Goal: Transaction & Acquisition: Purchase product/service

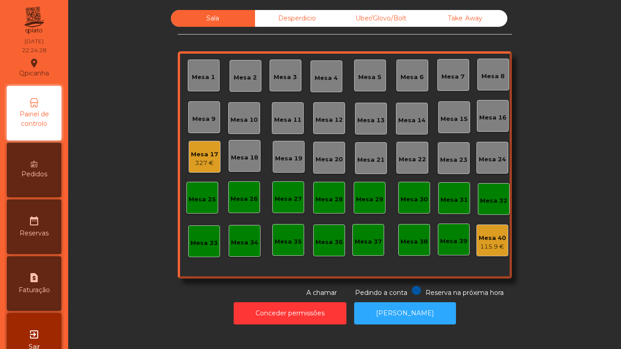
click at [200, 67] on div "Mesa 1" at bounding box center [204, 76] width 32 height 32
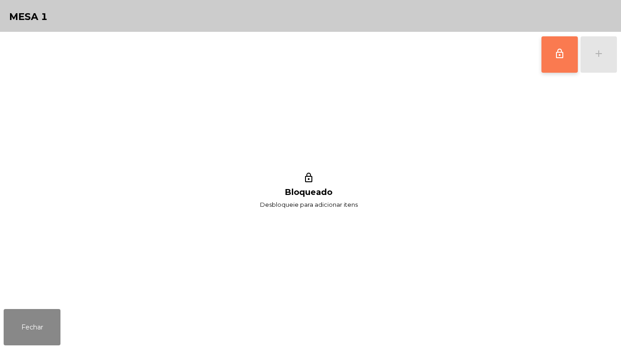
click at [549, 53] on button "lock_outline" at bounding box center [559, 54] width 36 height 36
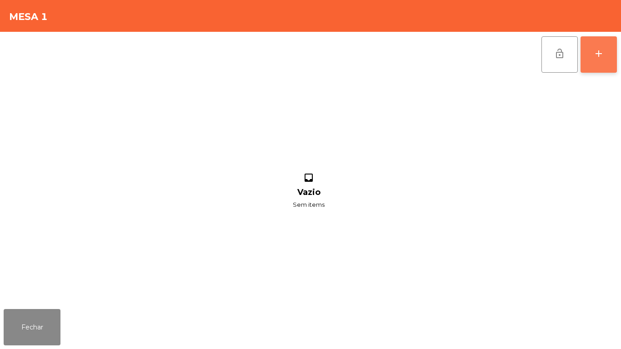
click at [599, 49] on div "add" at bounding box center [598, 53] width 11 height 11
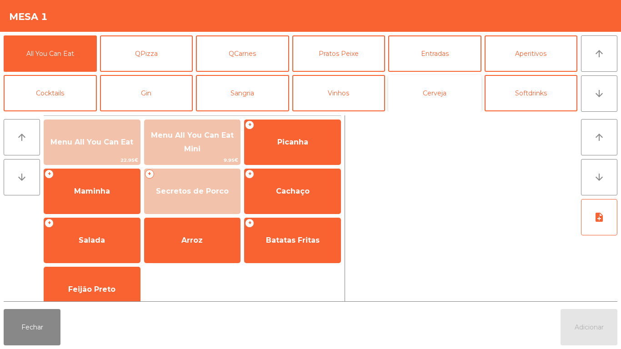
click at [428, 99] on button "Cerveja" at bounding box center [434, 93] width 93 height 36
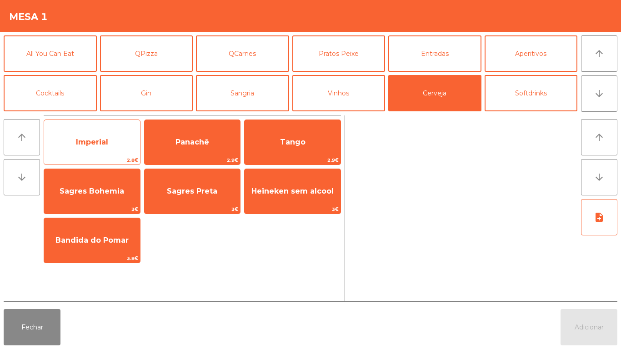
click at [104, 139] on span "Imperial" at bounding box center [92, 142] width 32 height 9
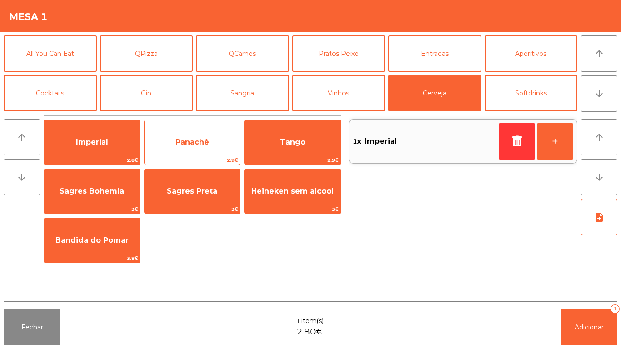
click at [192, 149] on span "Panachê" at bounding box center [193, 142] width 96 height 25
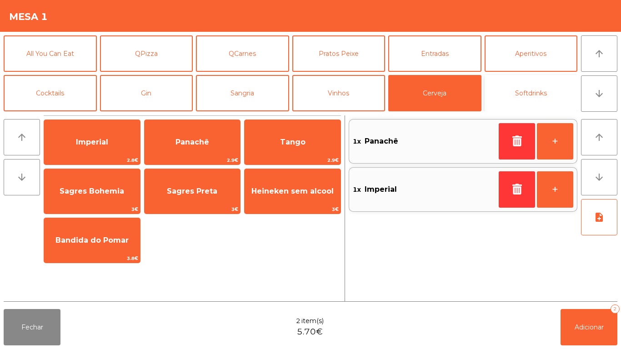
click at [532, 95] on button "Softdrinks" at bounding box center [531, 93] width 93 height 36
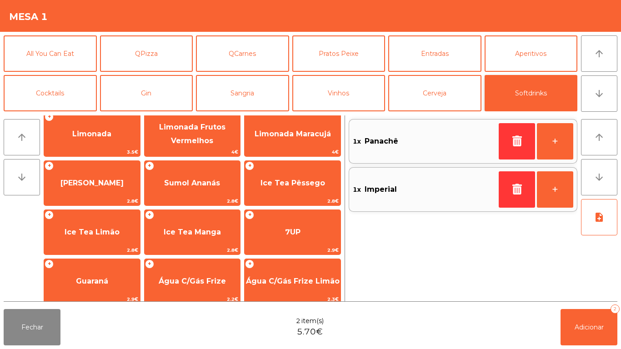
scroll to position [128, 0]
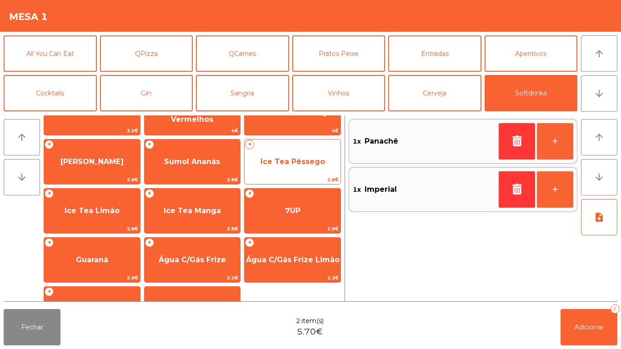
click at [291, 158] on span "Ice Tea Pêssego" at bounding box center [292, 161] width 65 height 9
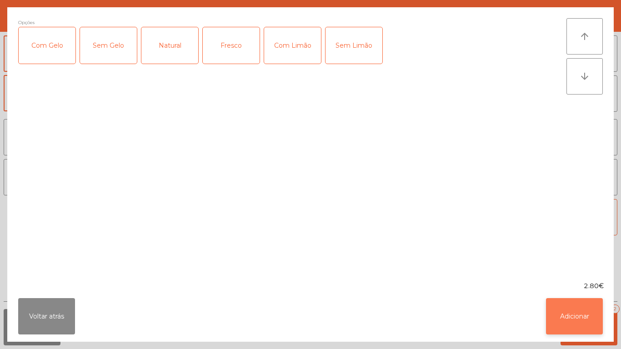
click at [574, 318] on button "Adicionar" at bounding box center [574, 316] width 57 height 36
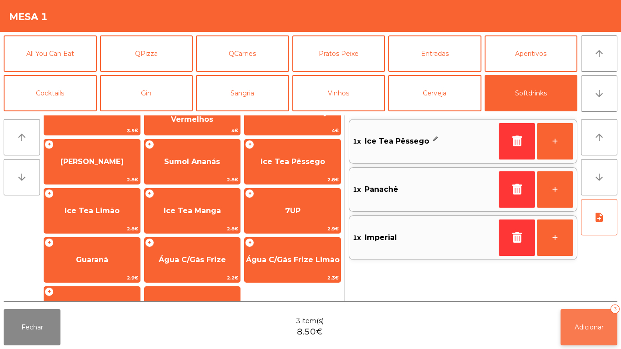
click at [582, 321] on button "Adicionar 3" at bounding box center [589, 327] width 57 height 36
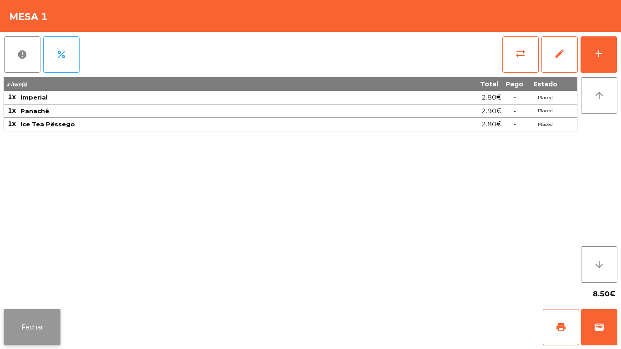
click at [39, 326] on button "Fechar" at bounding box center [32, 327] width 57 height 36
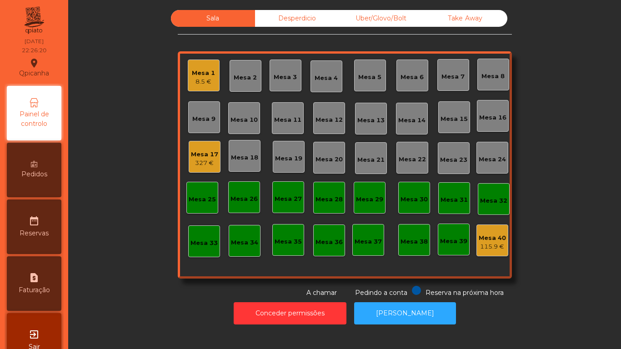
click at [204, 80] on div "8.5 €" at bounding box center [203, 81] width 23 height 9
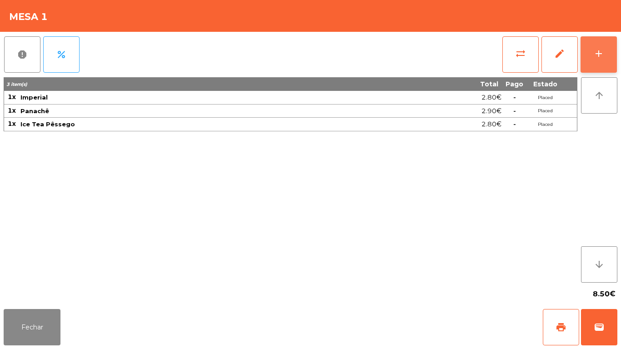
click at [597, 51] on div "add" at bounding box center [598, 53] width 11 height 11
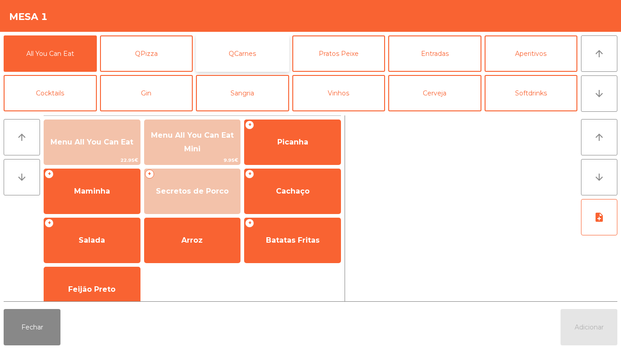
click at [233, 54] on button "QCarnes" at bounding box center [242, 53] width 93 height 36
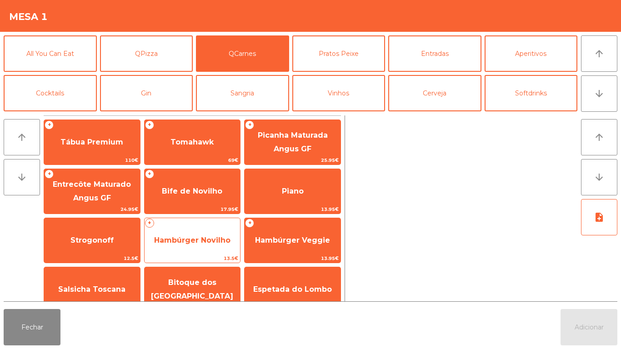
click at [195, 235] on span "Hambúrger Novilho" at bounding box center [193, 240] width 96 height 25
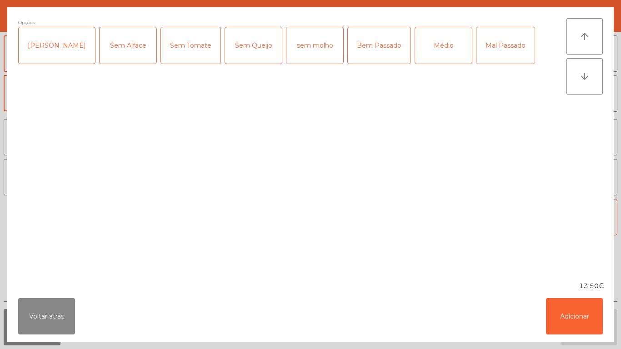
click at [58, 53] on div "[PERSON_NAME]" at bounding box center [57, 45] width 76 height 36
click at [109, 59] on div "Sem Alface" at bounding box center [128, 45] width 57 height 36
click at [161, 57] on div "Sem Tomate" at bounding box center [191, 45] width 60 height 36
click at [225, 38] on div "Sem Queijo" at bounding box center [253, 45] width 57 height 36
click at [291, 48] on div "sem molho" at bounding box center [314, 45] width 57 height 36
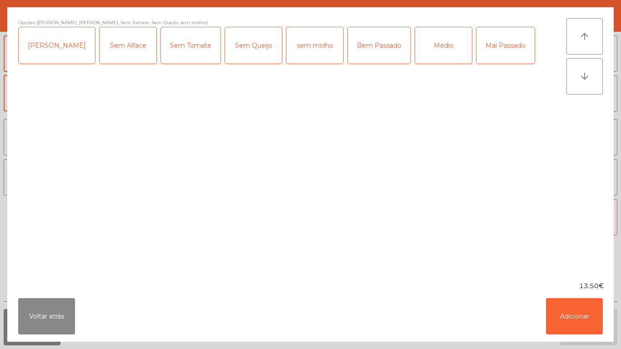
click at [357, 49] on div "Bem Passado" at bounding box center [379, 45] width 63 height 36
click at [571, 312] on button "Adicionar" at bounding box center [574, 316] width 57 height 36
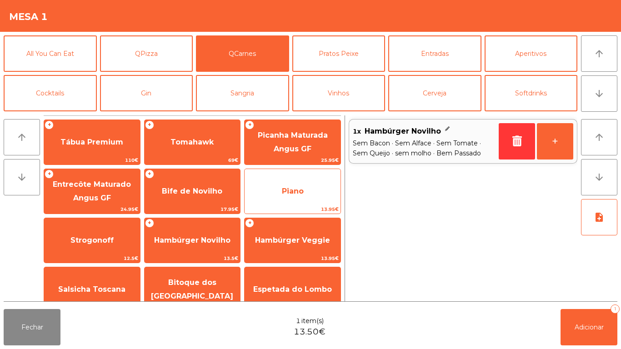
click at [286, 186] on span "Piano" at bounding box center [293, 191] width 96 height 25
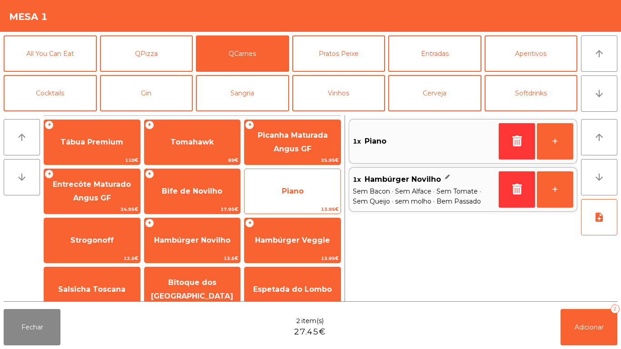
click at [296, 189] on span "Piano" at bounding box center [293, 191] width 22 height 9
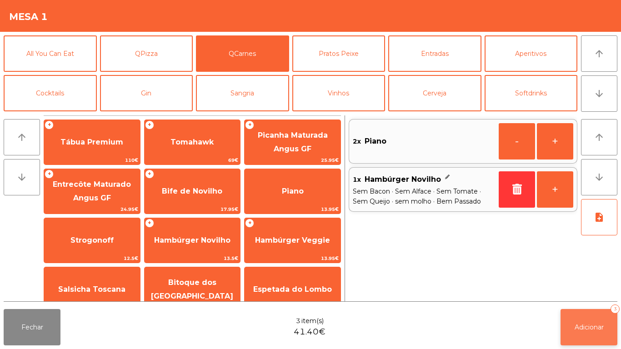
click at [583, 320] on button "Adicionar 3" at bounding box center [589, 327] width 57 height 36
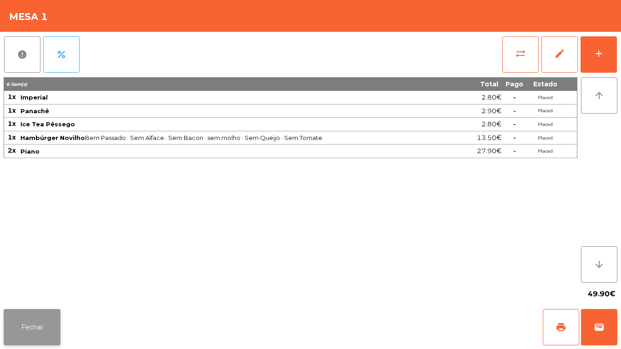
click at [34, 326] on button "Fechar" at bounding box center [32, 327] width 57 height 36
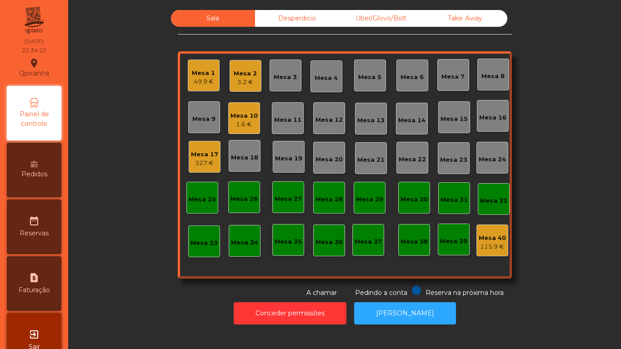
click at [246, 117] on div "Mesa 10" at bounding box center [243, 115] width 27 height 9
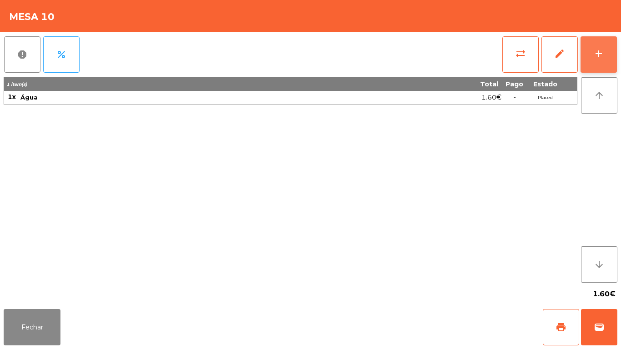
click at [593, 53] on button "add" at bounding box center [599, 54] width 36 height 36
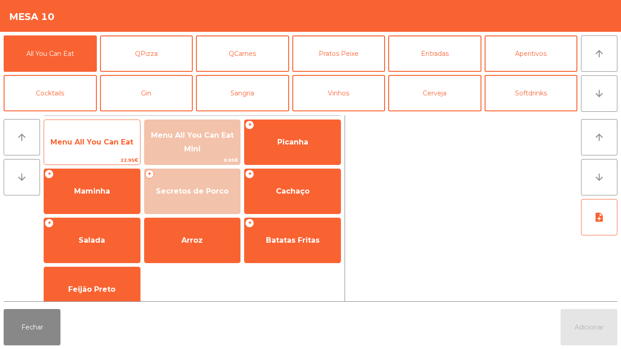
click at [94, 136] on span "Menu All You Can Eat" at bounding box center [92, 142] width 96 height 25
click at [94, 139] on span "Menu All You Can Eat" at bounding box center [91, 142] width 83 height 9
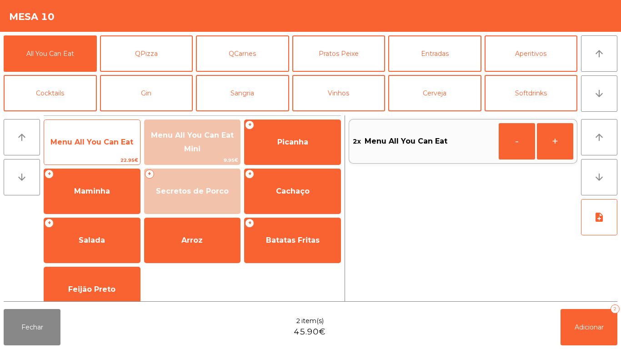
click at [96, 139] on span "Menu All You Can Eat" at bounding box center [91, 142] width 83 height 9
click at [92, 136] on span "Menu All You Can Eat" at bounding box center [92, 142] width 96 height 25
click at [82, 150] on span "Menu All You Can Eat" at bounding box center [92, 142] width 96 height 25
click at [82, 156] on span "22.95€" at bounding box center [92, 160] width 96 height 9
click at [88, 145] on span "Menu All You Can Eat" at bounding box center [91, 142] width 83 height 9
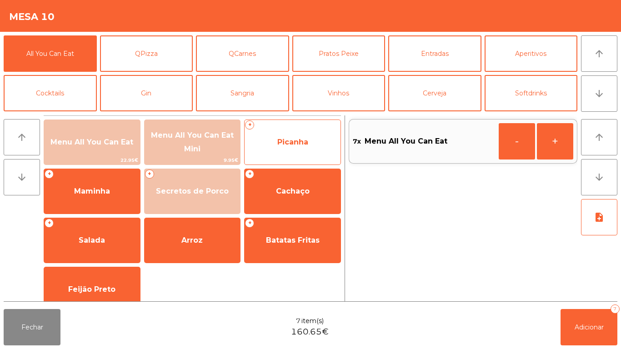
click at [296, 149] on span "Picanha" at bounding box center [293, 142] width 96 height 25
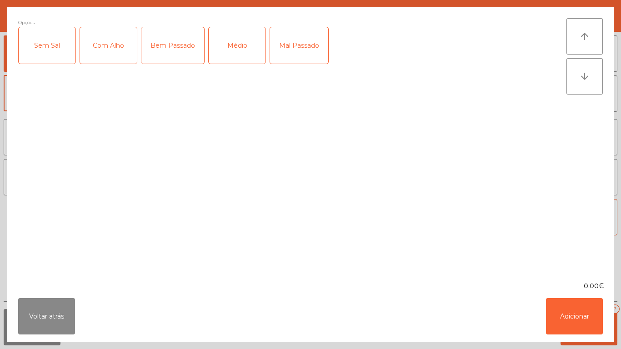
click at [236, 50] on div "Médio" at bounding box center [237, 45] width 57 height 36
click at [123, 48] on div "Com Alho" at bounding box center [108, 45] width 57 height 36
click at [564, 317] on button "Adicionar" at bounding box center [574, 316] width 57 height 36
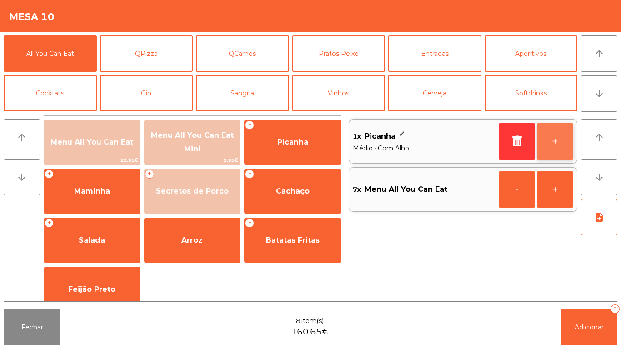
click at [551, 136] on button "+" at bounding box center [555, 141] width 36 height 36
click at [555, 139] on button "+" at bounding box center [555, 141] width 36 height 36
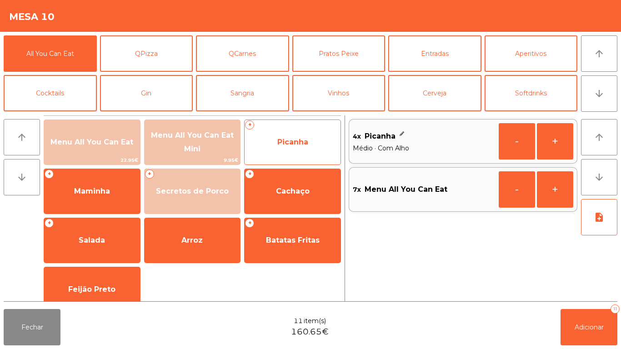
click at [284, 142] on span "Picanha" at bounding box center [292, 142] width 31 height 9
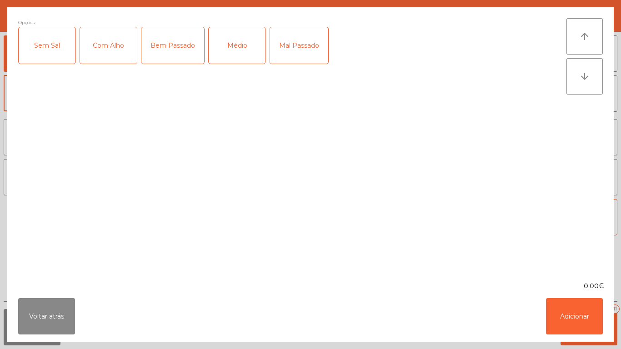
click at [239, 53] on div "Médio" at bounding box center [237, 45] width 57 height 36
click at [565, 316] on button "Adicionar" at bounding box center [574, 316] width 57 height 36
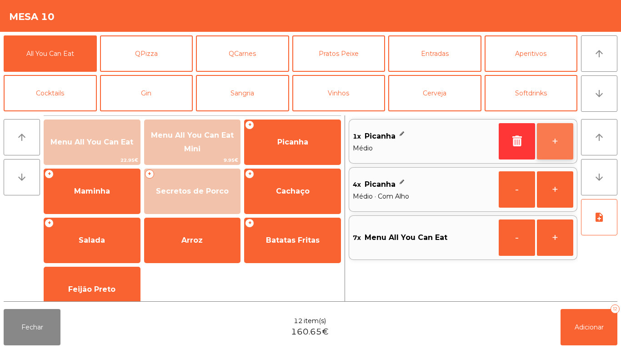
click at [547, 142] on button "+" at bounding box center [555, 141] width 36 height 36
click at [544, 134] on button "+" at bounding box center [555, 141] width 36 height 36
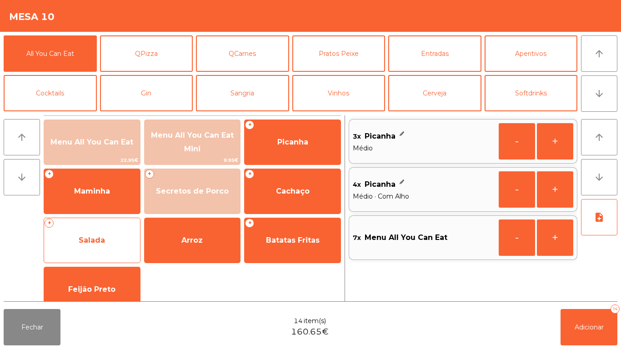
click at [99, 238] on span "Salada" at bounding box center [92, 240] width 26 height 9
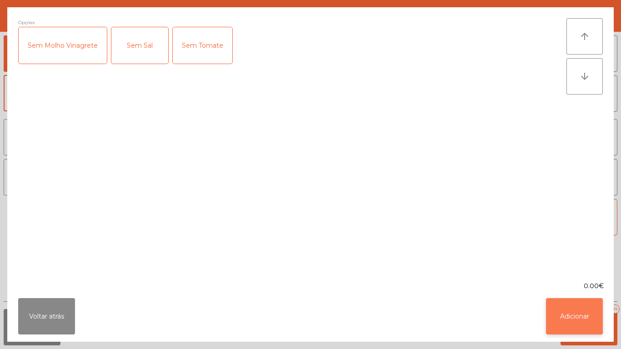
click at [573, 316] on button "Adicionar" at bounding box center [574, 316] width 57 height 36
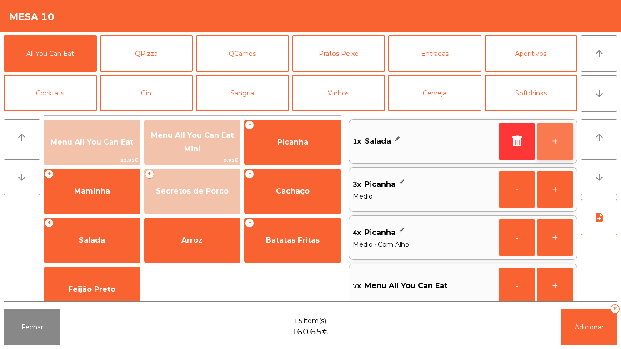
click at [548, 144] on button "+" at bounding box center [555, 141] width 36 height 36
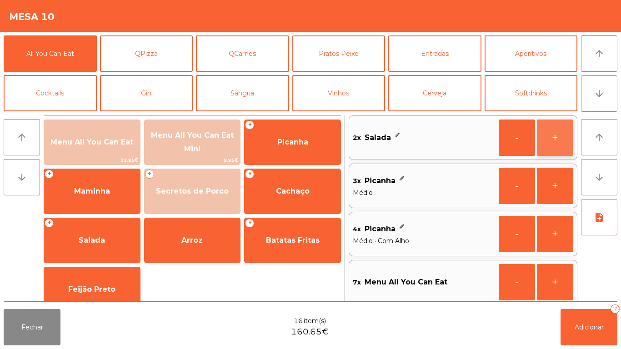
click at [547, 140] on button "+" at bounding box center [555, 138] width 36 height 36
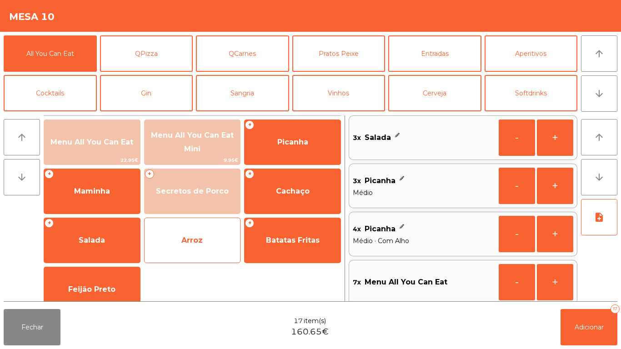
click at [195, 242] on span "Arroz" at bounding box center [191, 240] width 21 height 9
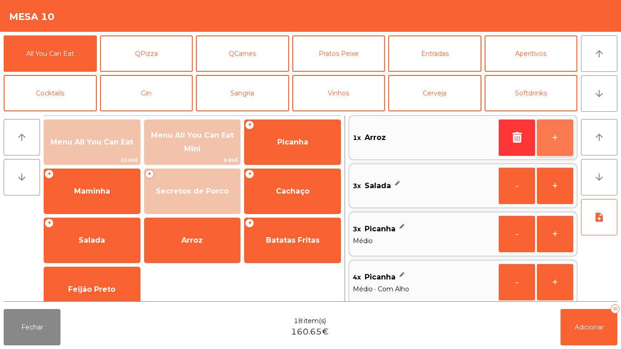
click at [554, 141] on button "+" at bounding box center [555, 138] width 36 height 36
click at [551, 140] on button "+" at bounding box center [555, 138] width 36 height 36
click at [553, 137] on button "+" at bounding box center [555, 138] width 36 height 36
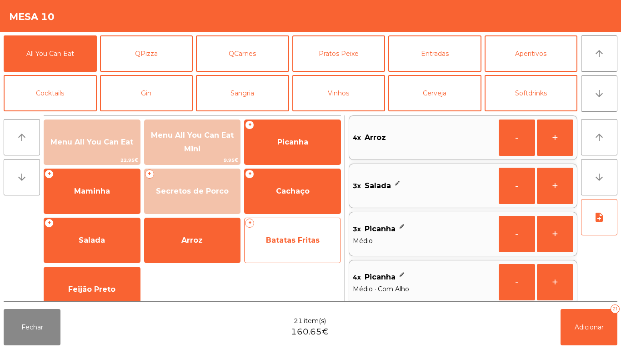
click at [290, 245] on span "Batatas Fritas" at bounding box center [293, 240] width 96 height 25
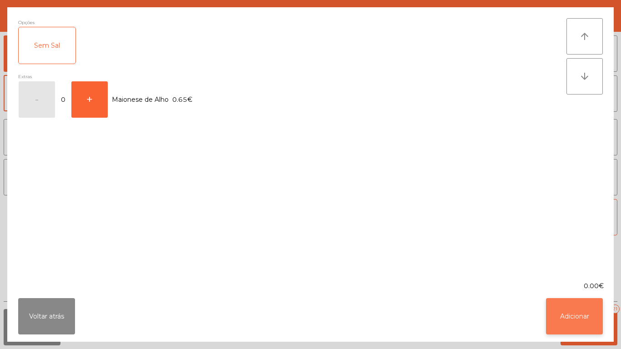
click at [566, 306] on button "Adicionar" at bounding box center [574, 316] width 57 height 36
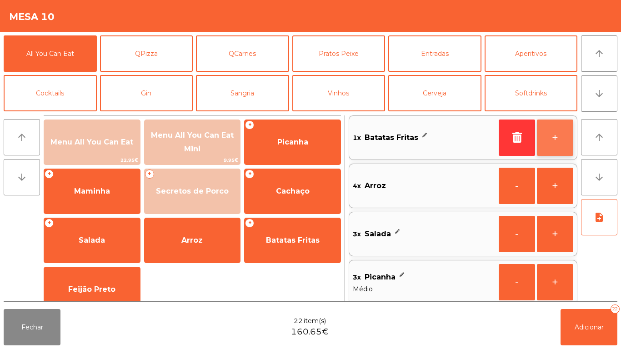
click at [557, 134] on button "+" at bounding box center [555, 138] width 36 height 36
click at [559, 134] on button "+" at bounding box center [555, 138] width 36 height 36
click at [560, 130] on button "+" at bounding box center [555, 138] width 36 height 36
click at [557, 129] on button "+" at bounding box center [555, 138] width 36 height 36
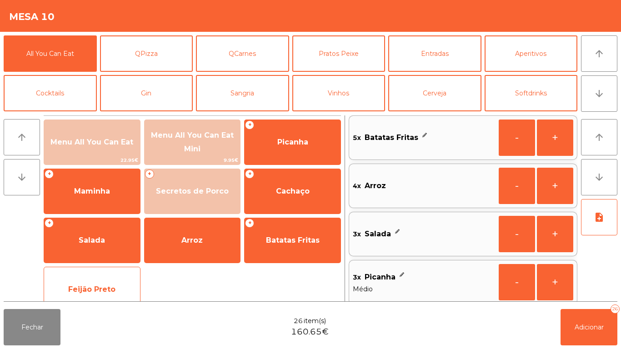
click at [110, 291] on span "Feijão Preto" at bounding box center [91, 289] width 47 height 9
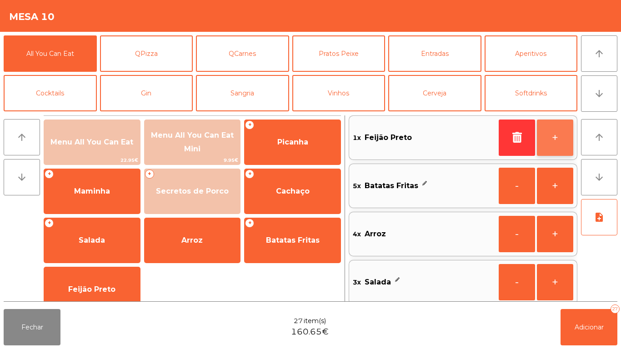
click at [552, 137] on button "+" at bounding box center [555, 138] width 36 height 36
click at [555, 130] on button "+" at bounding box center [555, 138] width 36 height 36
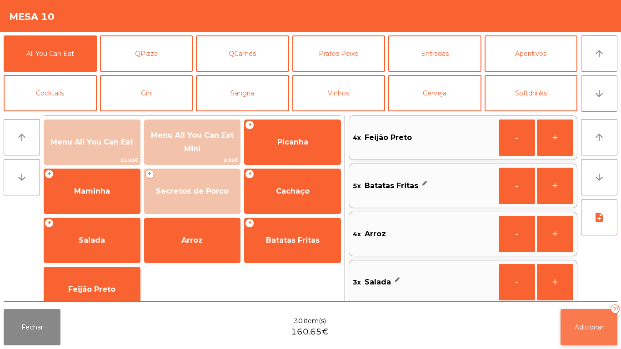
click at [586, 326] on span "Adicionar" at bounding box center [589, 327] width 29 height 8
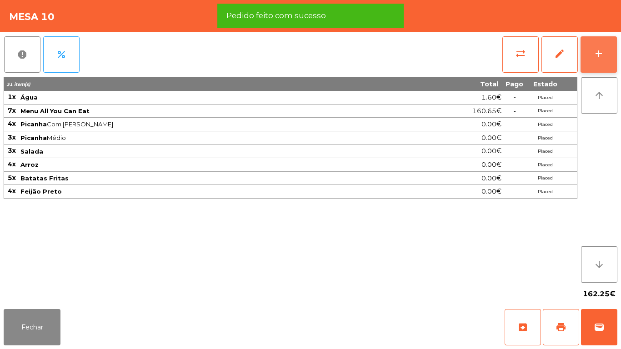
click at [595, 47] on button "add" at bounding box center [599, 54] width 36 height 36
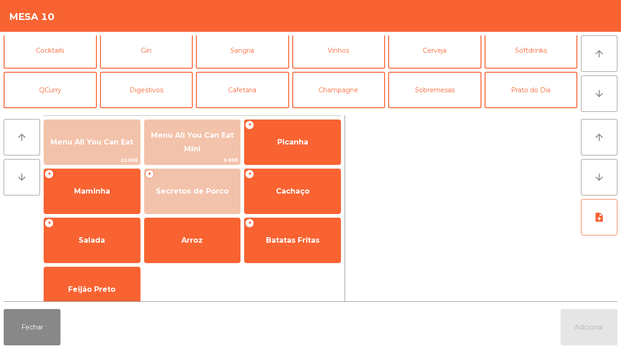
scroll to position [42, 0]
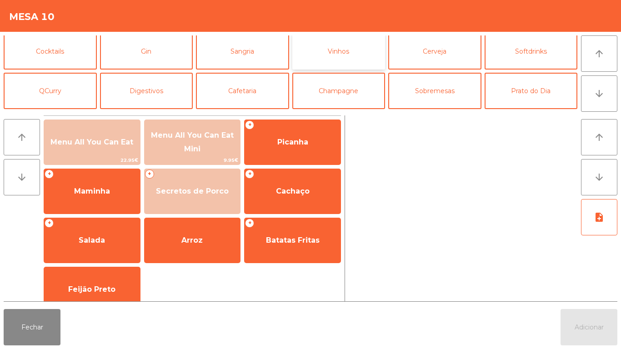
click at [351, 59] on button "Vinhos" at bounding box center [338, 51] width 93 height 36
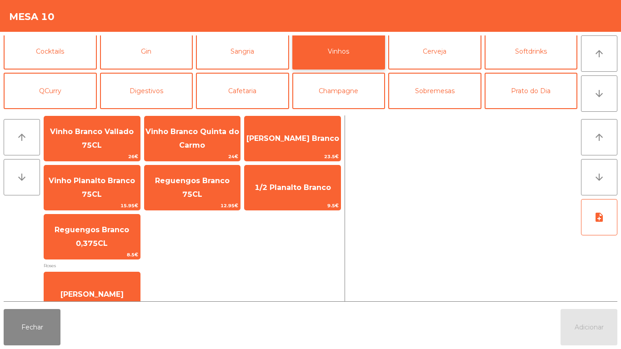
scroll to position [225, 0]
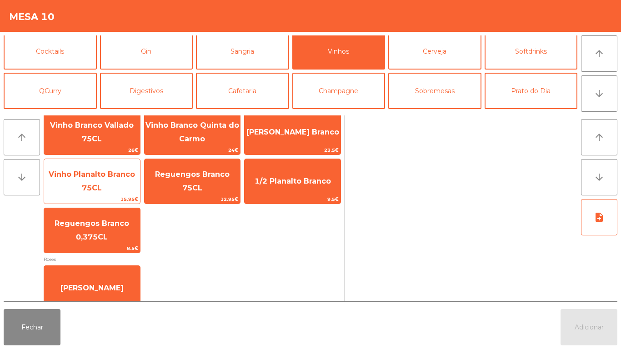
click at [86, 183] on span "Vinho Planalto Branco 75CL" at bounding box center [92, 181] width 96 height 39
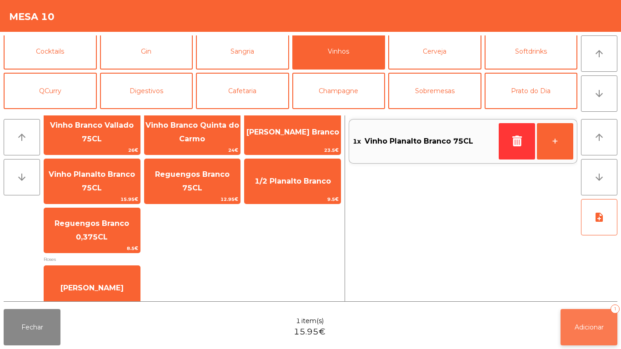
click at [565, 324] on button "Adicionar 1" at bounding box center [589, 327] width 57 height 36
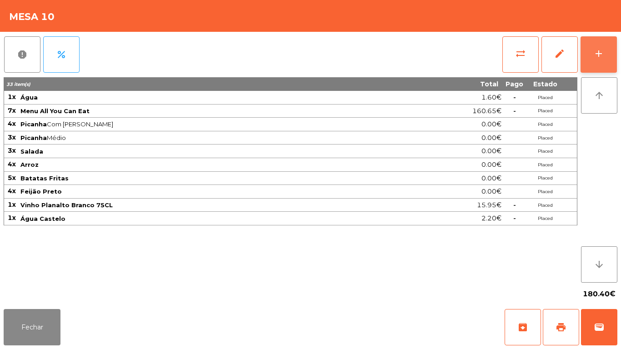
click at [596, 53] on div "add" at bounding box center [598, 53] width 11 height 11
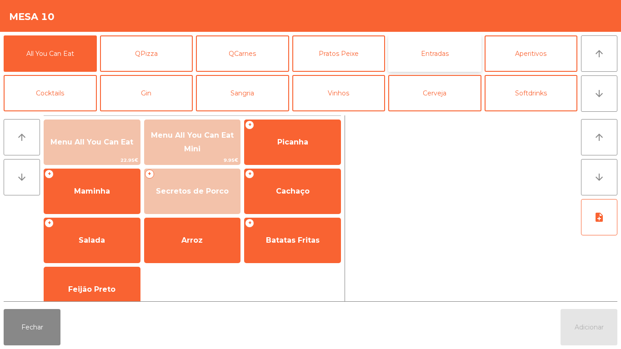
click at [443, 56] on button "Entradas" at bounding box center [434, 53] width 93 height 36
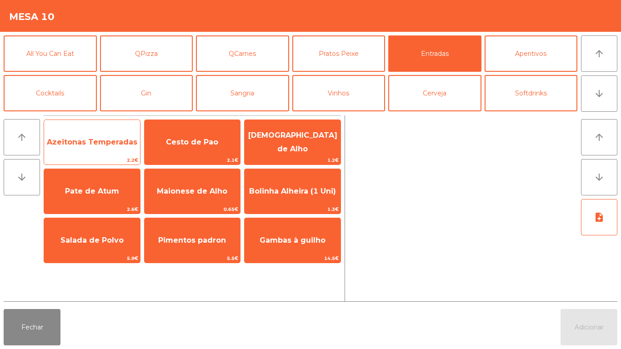
click at [88, 143] on span "Azeitonas Temperadas" at bounding box center [92, 142] width 90 height 9
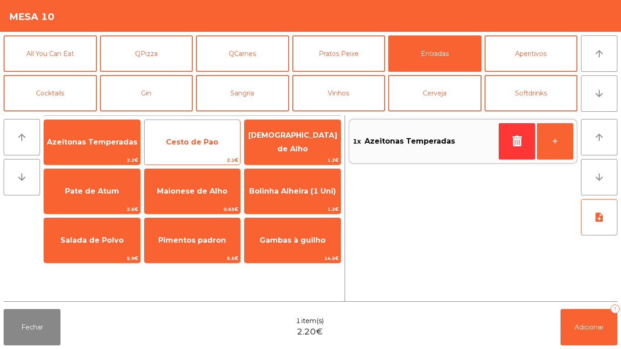
click at [186, 140] on span "Cesto de Pao" at bounding box center [192, 142] width 52 height 9
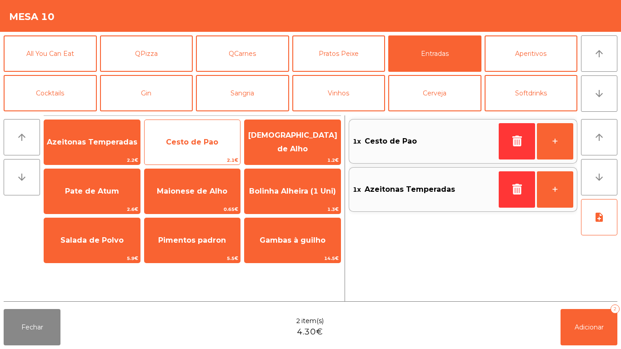
click at [185, 145] on span "Cesto de Pao" at bounding box center [192, 142] width 52 height 9
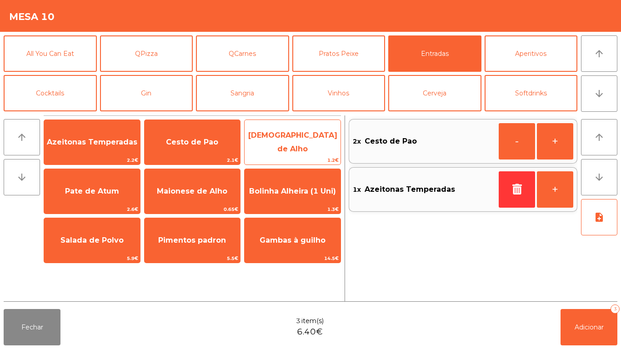
click at [291, 139] on span "[DEMOGRAPHIC_DATA] de Alho" at bounding box center [292, 142] width 89 height 22
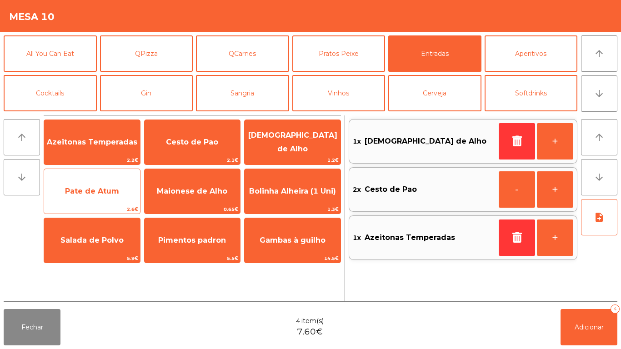
click at [101, 196] on span "Pate de Atum" at bounding box center [92, 191] width 96 height 25
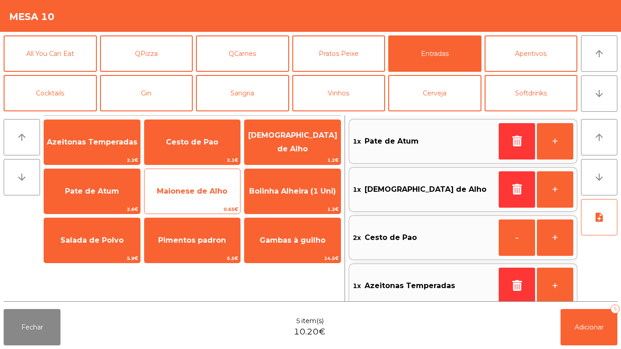
click at [195, 190] on span "Maionese de Alho" at bounding box center [192, 191] width 70 height 9
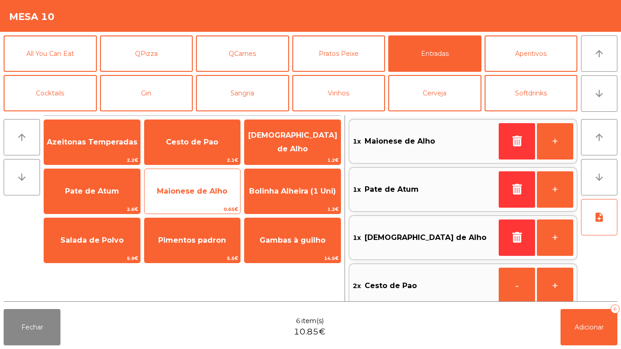
scroll to position [4, 0]
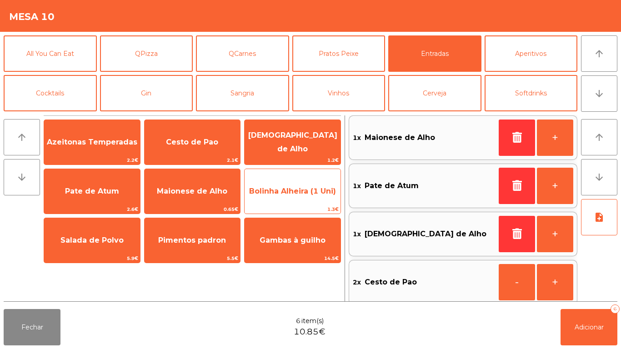
click at [286, 192] on span "Bolinha Alheira (1 Uni)" at bounding box center [292, 191] width 87 height 9
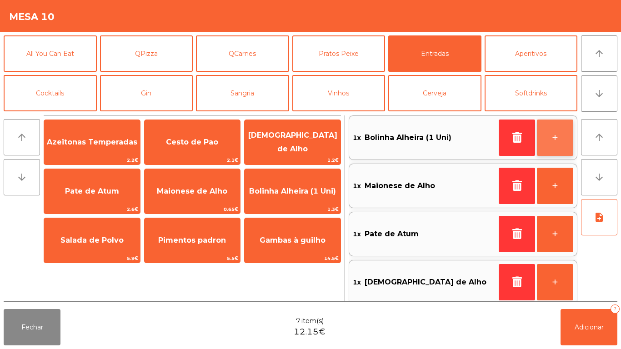
click at [554, 138] on button "+" at bounding box center [555, 138] width 36 height 36
click at [549, 137] on button "+" at bounding box center [555, 138] width 36 height 36
click at [546, 135] on button "+" at bounding box center [555, 138] width 36 height 36
click at [546, 134] on button "+" at bounding box center [555, 138] width 36 height 36
click at [549, 136] on button "+" at bounding box center [555, 138] width 36 height 36
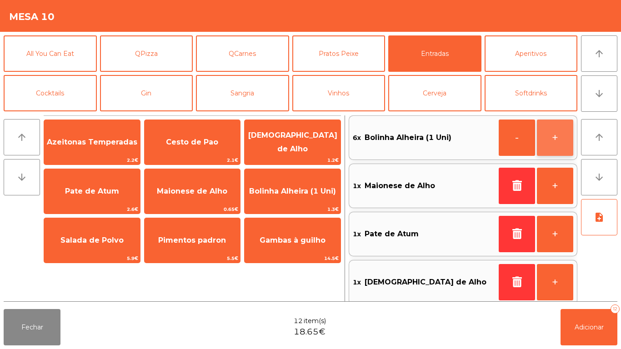
click at [547, 141] on button "+" at bounding box center [555, 138] width 36 height 36
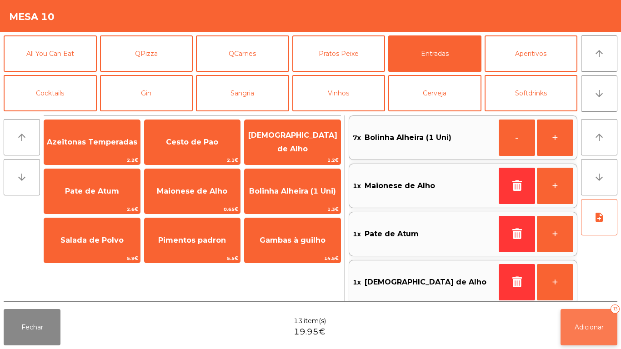
click at [591, 325] on span "Adicionar" at bounding box center [589, 327] width 29 height 8
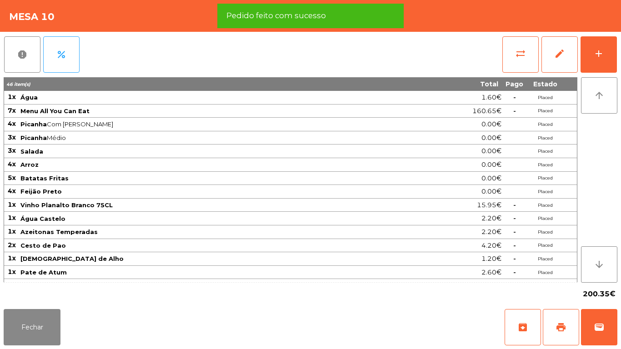
click at [0, 217] on div "report percent sync_alt edit add 46 item(s) Total Pago Estado 1x Água 1.60€ - P…" at bounding box center [310, 169] width 621 height 274
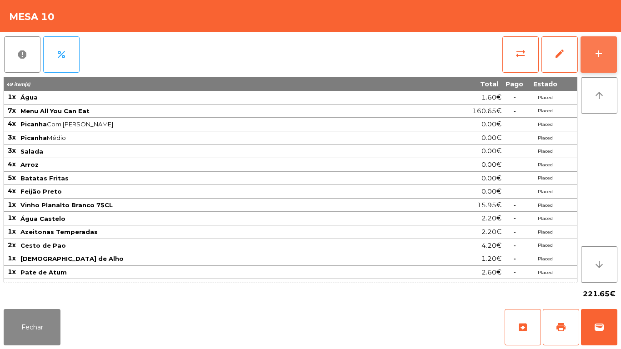
click at [594, 60] on button "add" at bounding box center [599, 54] width 36 height 36
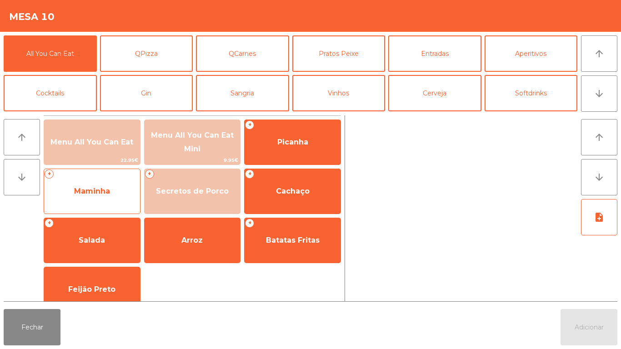
click at [98, 200] on span "Maminha" at bounding box center [92, 191] width 96 height 25
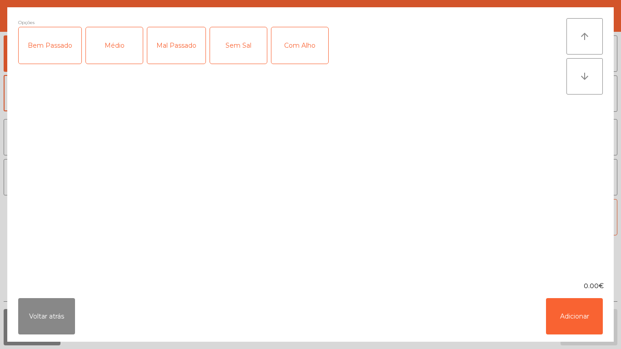
click at [124, 62] on div "Médio" at bounding box center [114, 45] width 57 height 36
click at [286, 53] on div "Com Alho" at bounding box center [299, 45] width 57 height 36
click at [566, 312] on button "Adicionar" at bounding box center [574, 316] width 57 height 36
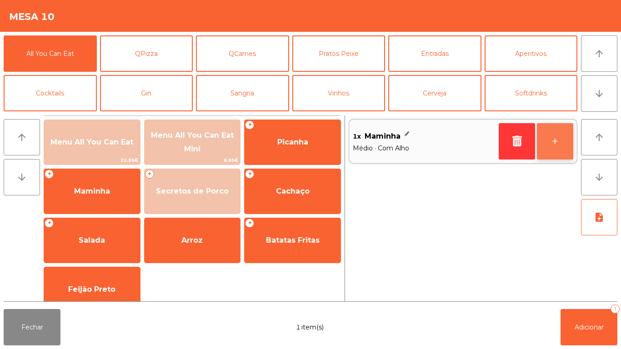
click at [558, 140] on button "+" at bounding box center [555, 141] width 36 height 36
click at [558, 137] on button "+" at bounding box center [555, 141] width 36 height 36
click at [555, 138] on button "+" at bounding box center [555, 141] width 36 height 36
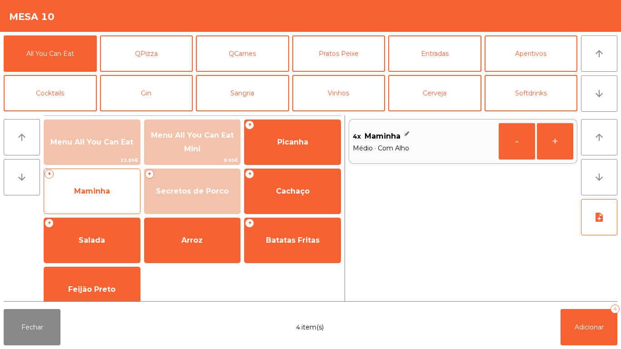
click at [107, 191] on span "Maminha" at bounding box center [92, 191] width 36 height 9
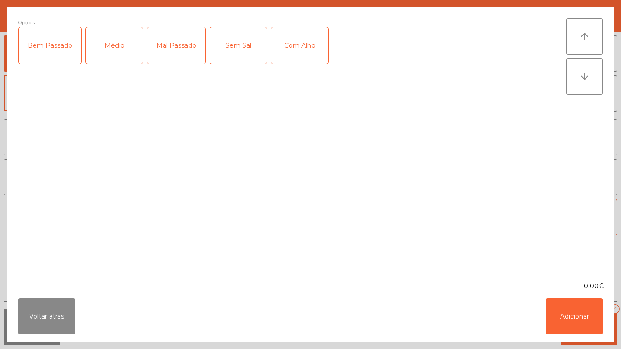
click at [125, 61] on div "Médio" at bounding box center [114, 45] width 57 height 36
click at [582, 326] on button "Adicionar" at bounding box center [574, 316] width 57 height 36
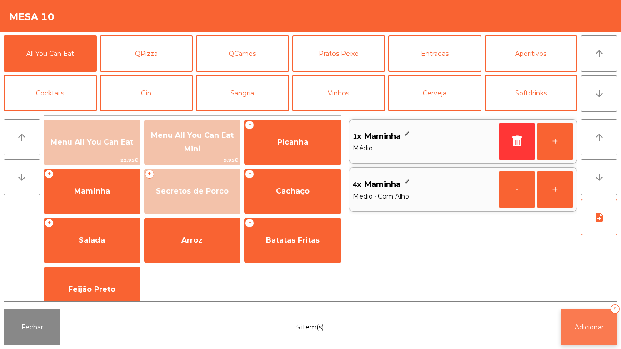
click at [594, 328] on span "Adicionar" at bounding box center [589, 327] width 29 height 8
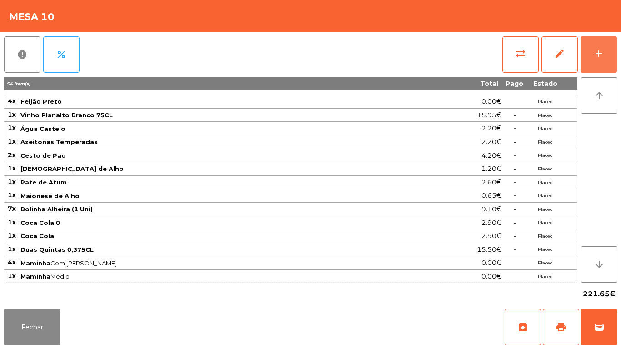
scroll to position [91, 0]
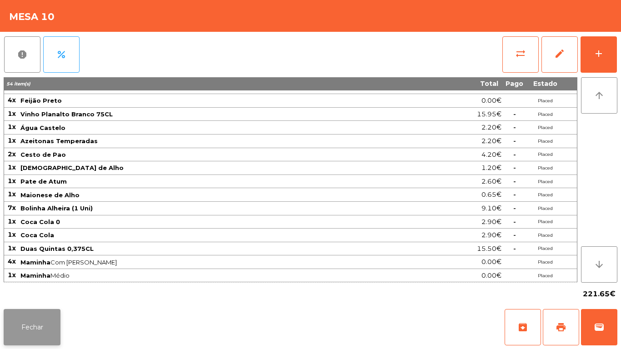
click at [44, 345] on button "Fechar" at bounding box center [32, 327] width 57 height 36
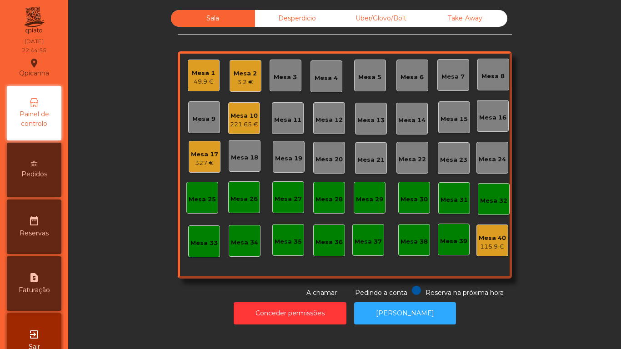
click at [241, 116] on div "Mesa 10" at bounding box center [244, 115] width 28 height 9
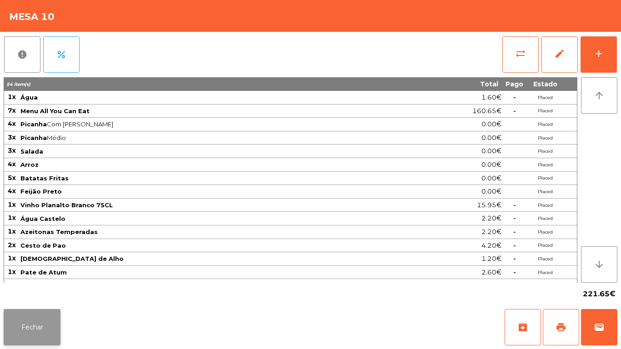
click at [35, 323] on button "Fechar" at bounding box center [32, 327] width 57 height 36
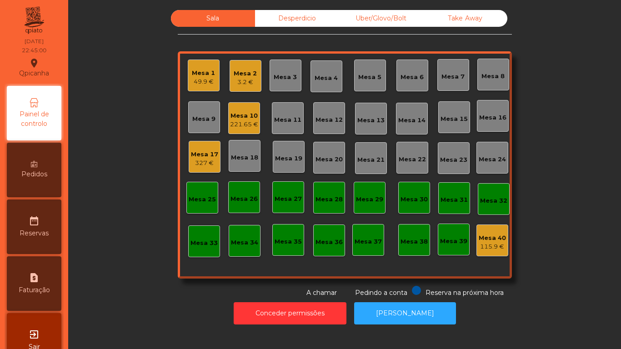
click at [240, 77] on div "Mesa 2" at bounding box center [245, 73] width 23 height 9
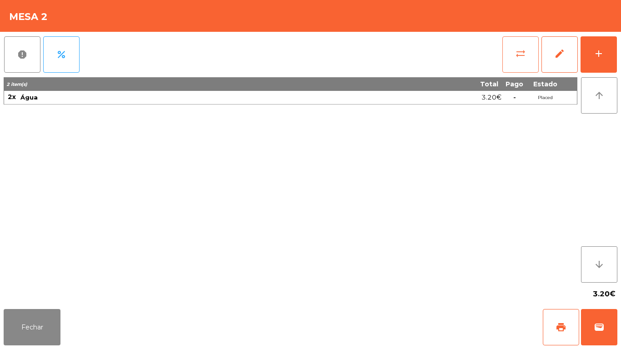
click at [521, 58] on span "sync_alt" at bounding box center [520, 53] width 11 height 11
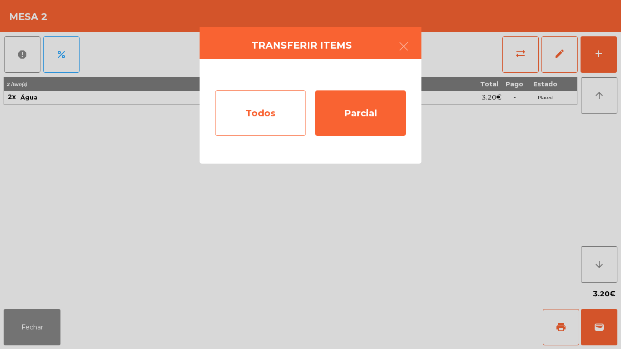
click at [277, 115] on div "Todos" at bounding box center [260, 112] width 91 height 45
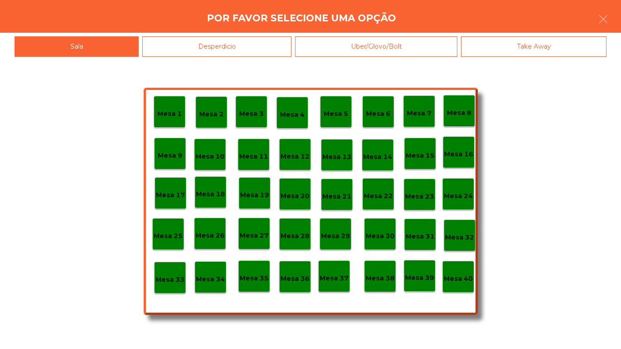
click at [459, 274] on p "Mesa 40" at bounding box center [458, 279] width 29 height 10
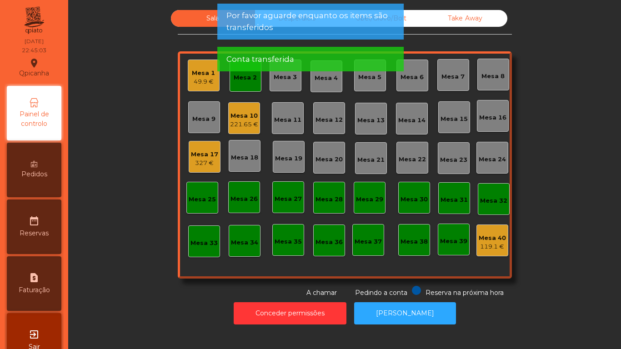
click at [245, 86] on div "Mesa 2" at bounding box center [246, 76] width 32 height 32
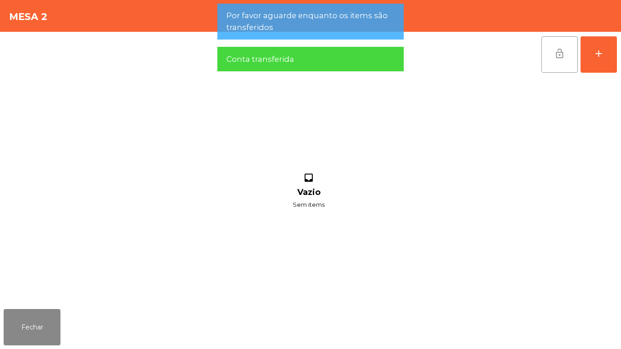
click at [551, 60] on button "lock_open" at bounding box center [559, 54] width 36 height 36
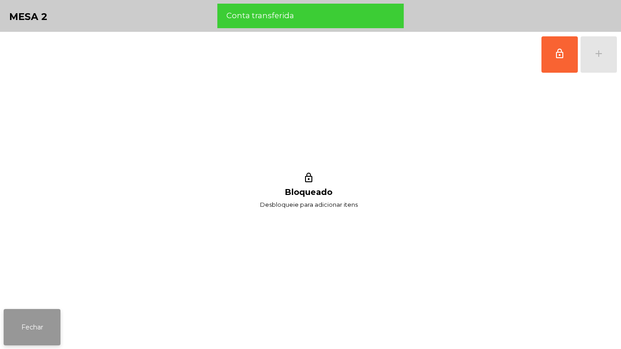
click at [37, 321] on button "Fechar" at bounding box center [32, 327] width 57 height 36
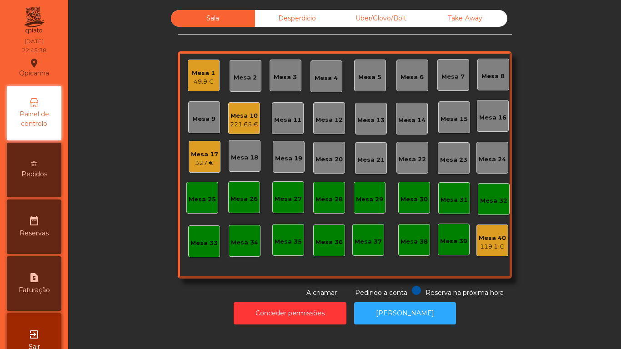
click at [240, 110] on div "Mesa 10 221.65 €" at bounding box center [244, 118] width 28 height 21
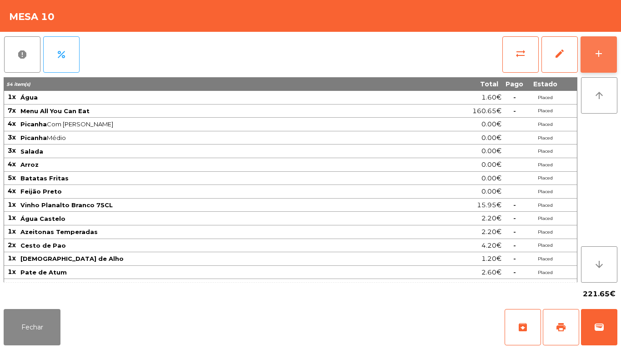
click at [600, 46] on button "add" at bounding box center [599, 54] width 36 height 36
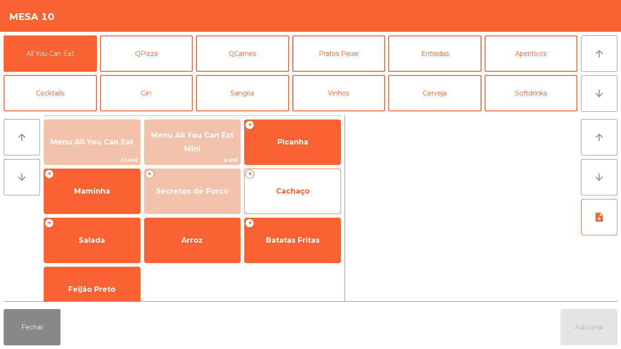
click at [283, 195] on span "Cachaço" at bounding box center [293, 191] width 34 height 9
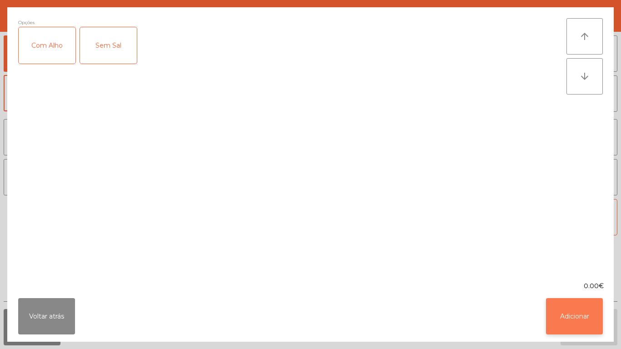
click at [571, 319] on button "Adicionar" at bounding box center [574, 316] width 57 height 36
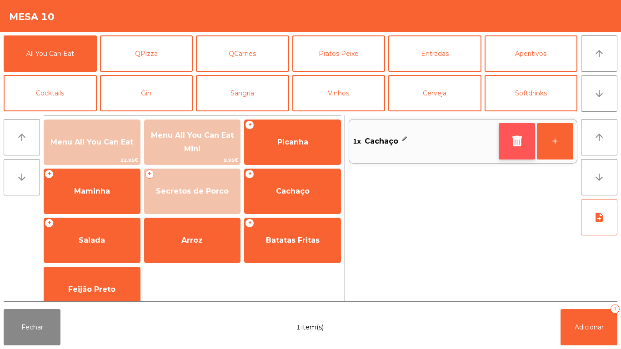
click at [516, 142] on icon "button" at bounding box center [517, 140] width 14 height 11
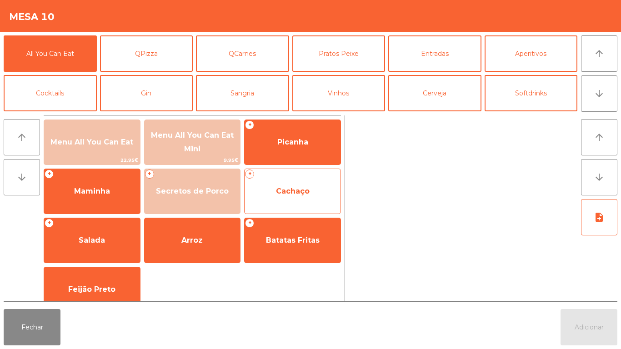
click at [281, 190] on span "Cachaço" at bounding box center [293, 191] width 34 height 9
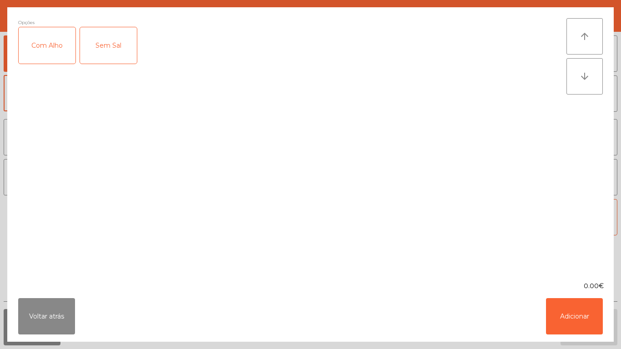
click at [46, 51] on div "Com Alho" at bounding box center [47, 45] width 57 height 36
click at [576, 311] on button "Adicionar" at bounding box center [574, 316] width 57 height 36
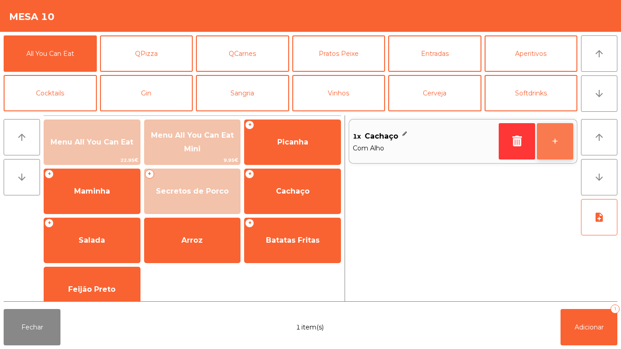
click at [546, 143] on button "+" at bounding box center [555, 141] width 36 height 36
click at [553, 140] on button "+" at bounding box center [555, 141] width 36 height 36
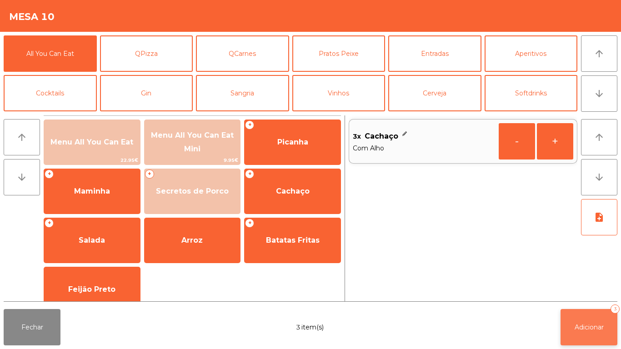
click at [586, 326] on span "Adicionar" at bounding box center [589, 327] width 29 height 8
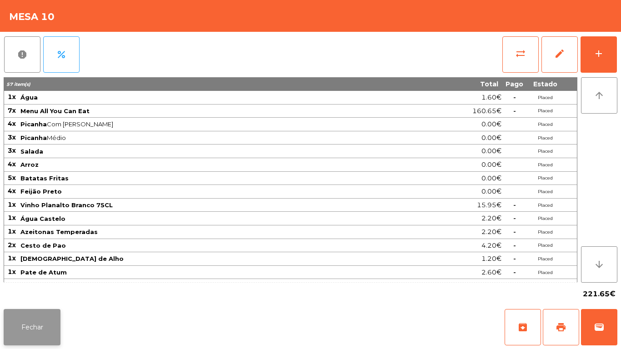
click at [40, 321] on button "Fechar" at bounding box center [32, 327] width 57 height 36
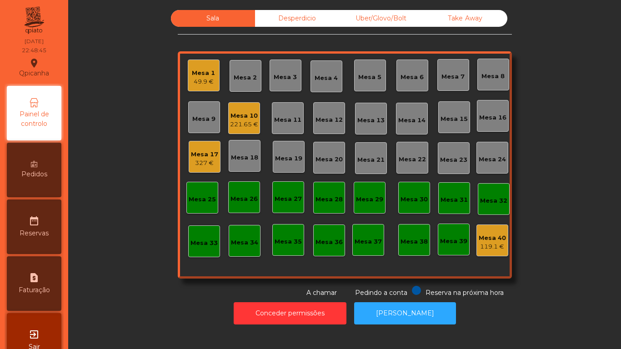
click at [200, 71] on div "Mesa 1" at bounding box center [203, 73] width 23 height 9
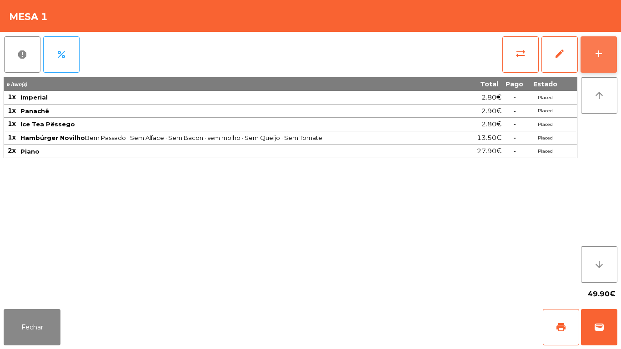
click at [595, 57] on div "add" at bounding box center [598, 53] width 11 height 11
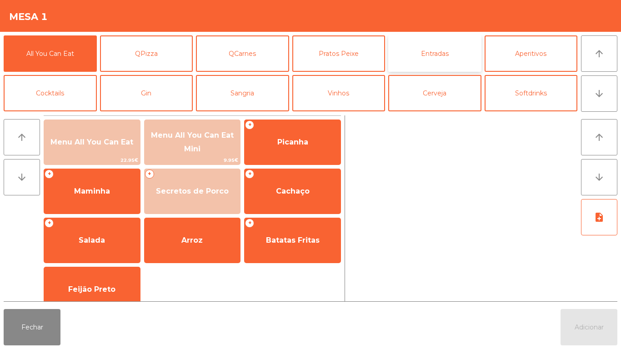
click at [448, 59] on button "Entradas" at bounding box center [434, 53] width 93 height 36
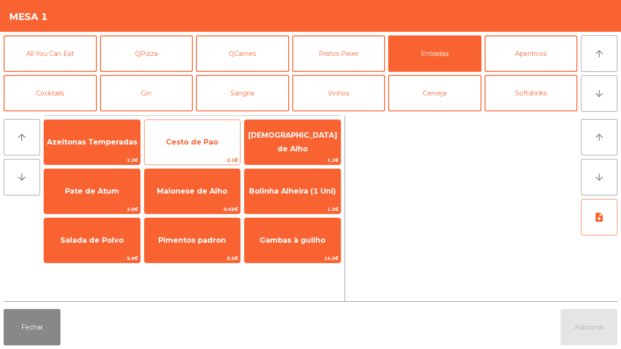
click at [193, 147] on span "Cesto de Pao" at bounding box center [193, 142] width 96 height 25
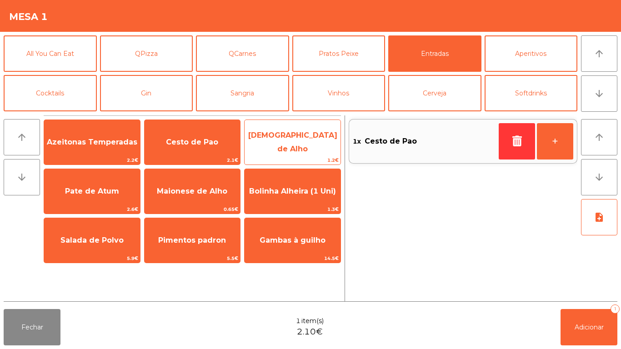
click at [291, 146] on span "[DEMOGRAPHIC_DATA] de Alho" at bounding box center [293, 142] width 96 height 39
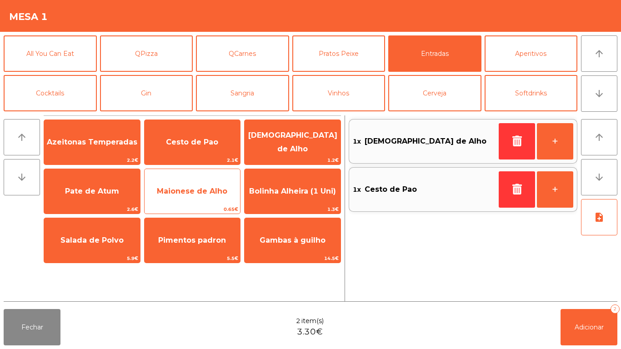
click at [191, 193] on span "Maionese de Alho" at bounding box center [192, 191] width 70 height 9
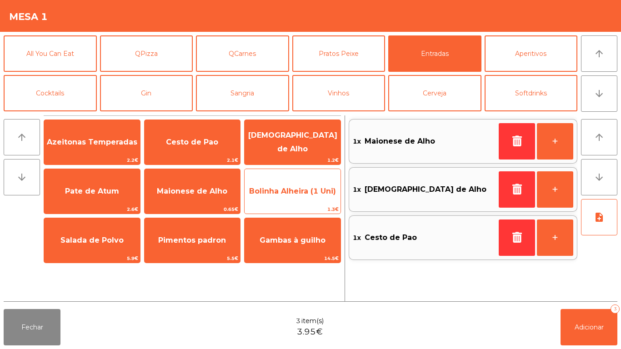
click at [278, 189] on span "Bolinha Alheira (1 Uni)" at bounding box center [292, 191] width 87 height 9
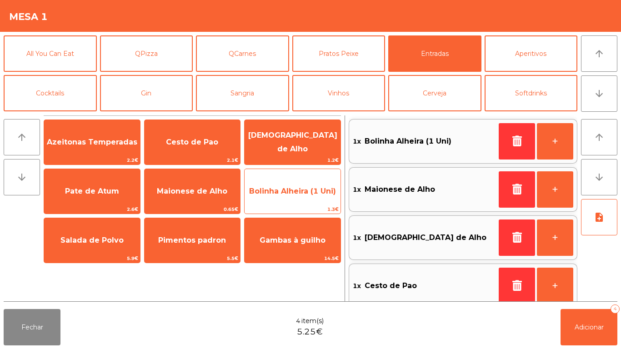
click at [279, 189] on span "Bolinha Alheira (1 Uni)" at bounding box center [292, 191] width 87 height 9
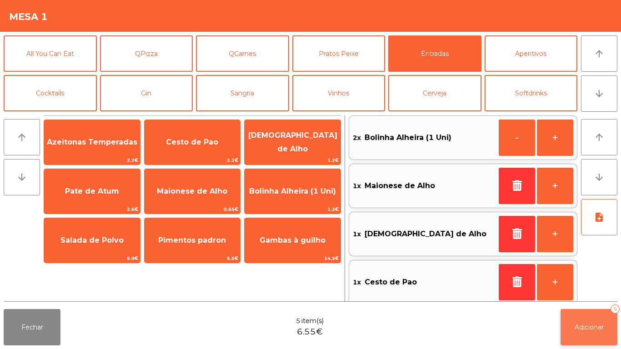
click at [581, 321] on button "Adicionar 5" at bounding box center [589, 327] width 57 height 36
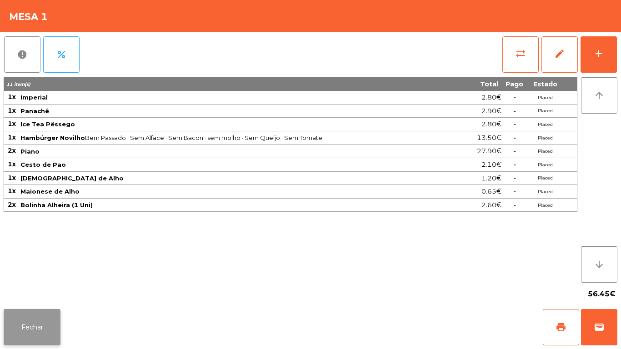
click at [33, 339] on button "Fechar" at bounding box center [32, 327] width 57 height 36
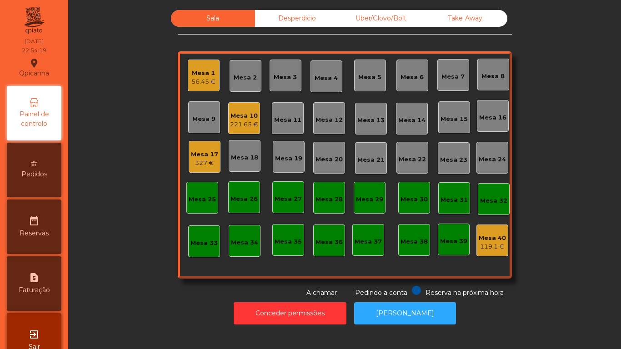
click at [239, 131] on div "Mesa 10 221.65 €" at bounding box center [244, 118] width 32 height 32
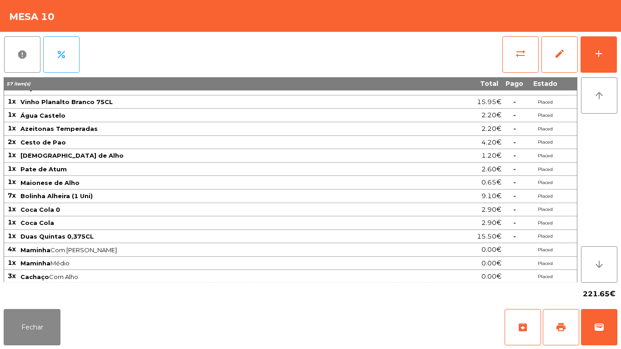
scroll to position [105, 0]
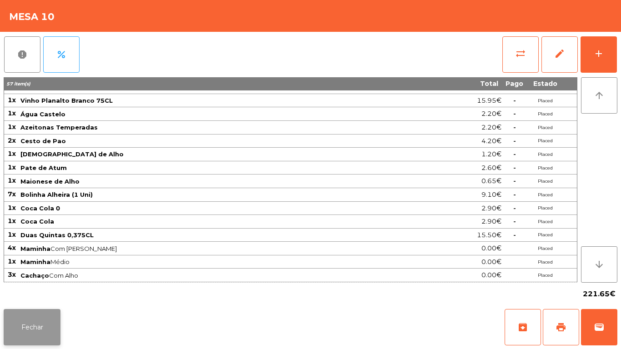
click at [30, 311] on button "Fechar" at bounding box center [32, 327] width 57 height 36
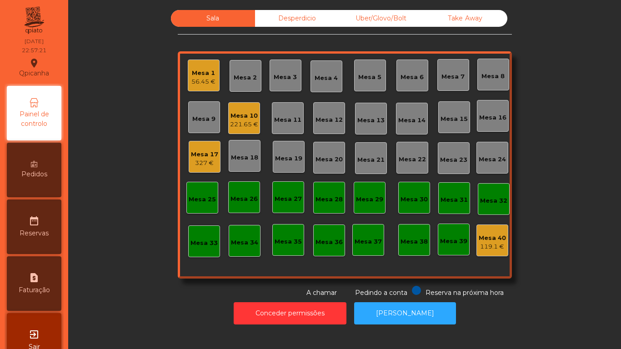
click at [234, 117] on div "Mesa 10" at bounding box center [244, 115] width 28 height 9
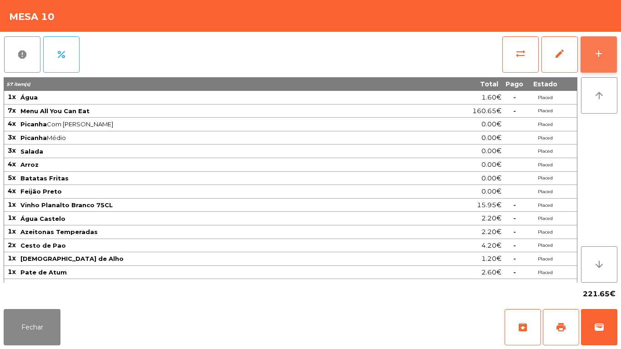
click at [591, 51] on button "add" at bounding box center [599, 54] width 36 height 36
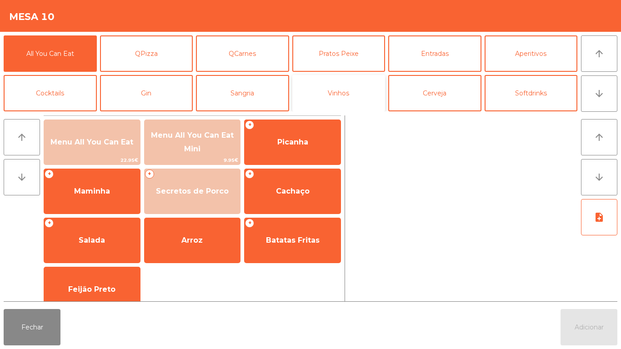
click at [338, 91] on button "Vinhos" at bounding box center [338, 93] width 93 height 36
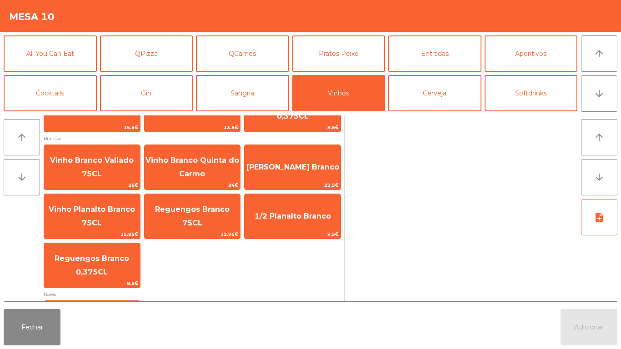
scroll to position [191, 0]
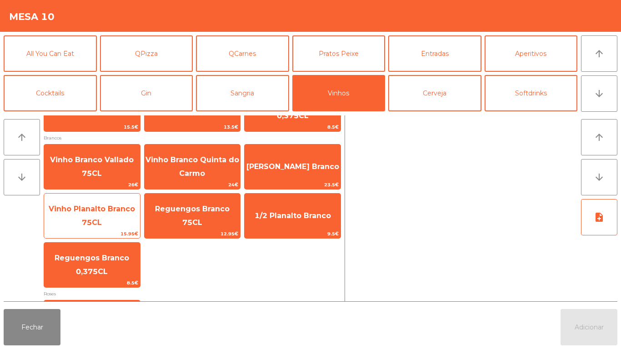
click at [109, 211] on span "Vinho Planalto Branco 75CL" at bounding box center [92, 216] width 86 height 22
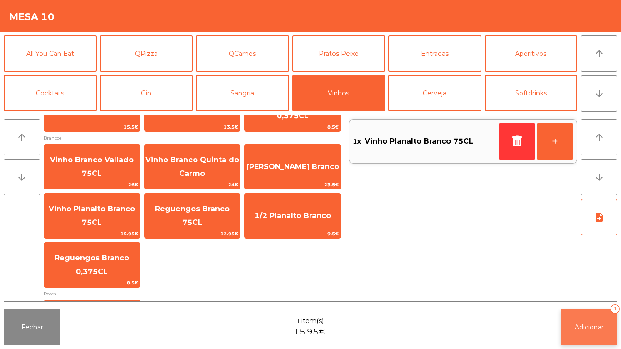
click at [583, 326] on span "Adicionar" at bounding box center [589, 327] width 29 height 8
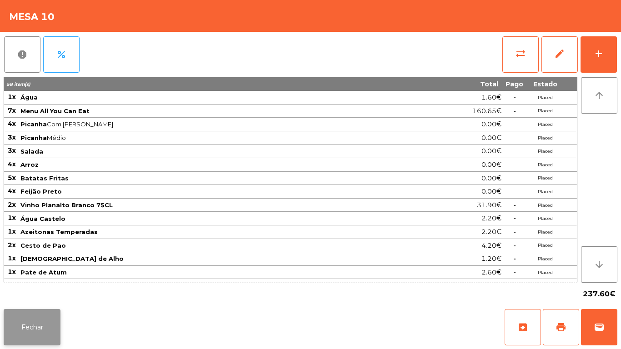
click at [30, 326] on button "Fechar" at bounding box center [32, 327] width 57 height 36
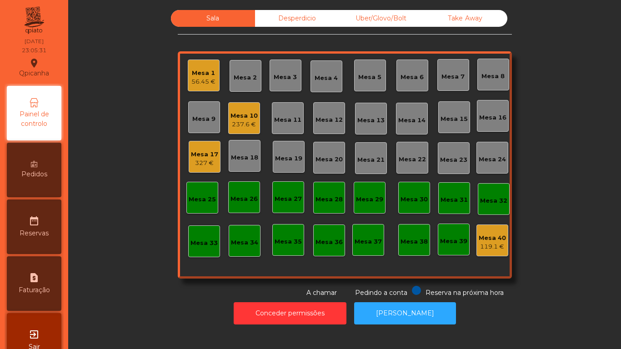
click at [193, 76] on div "Mesa 1" at bounding box center [203, 73] width 24 height 9
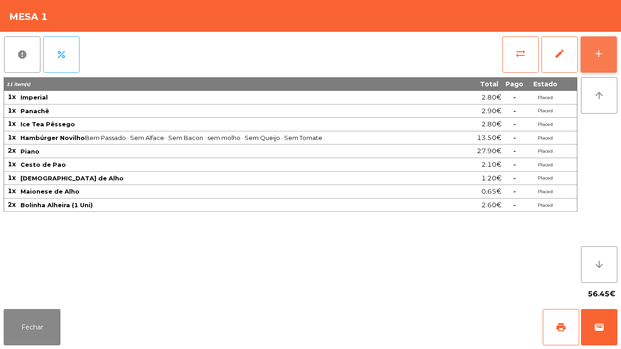
click at [594, 51] on div "add" at bounding box center [598, 53] width 11 height 11
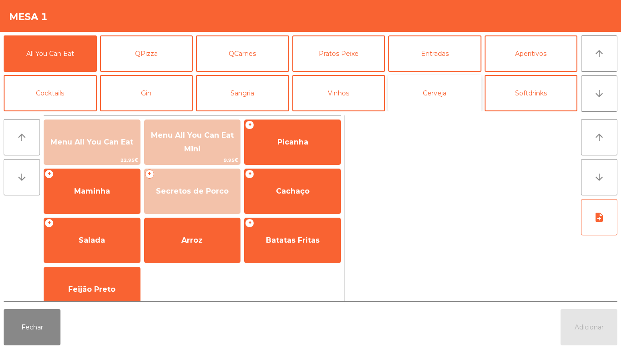
click at [426, 90] on button "Cerveja" at bounding box center [434, 93] width 93 height 36
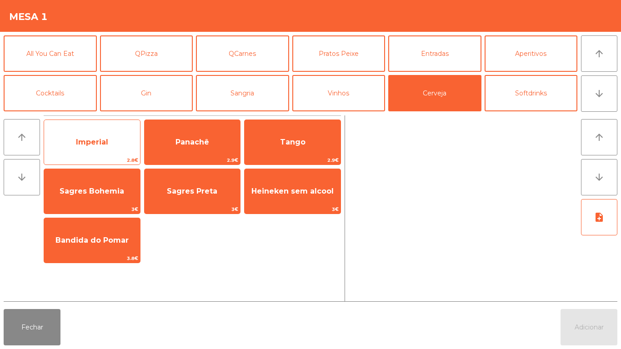
click at [91, 142] on span "Imperial" at bounding box center [92, 142] width 32 height 9
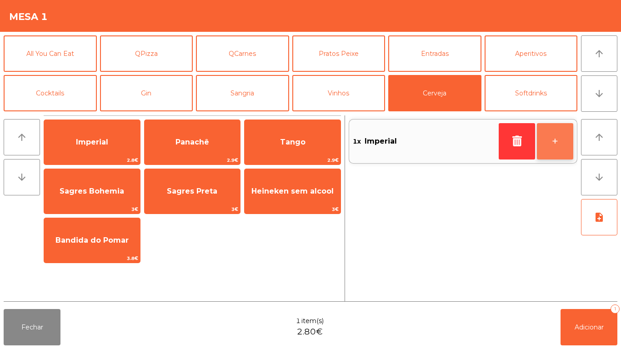
click at [549, 142] on button "+" at bounding box center [555, 141] width 36 height 36
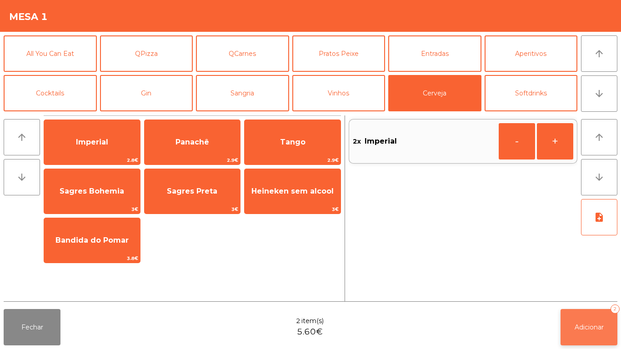
click at [587, 327] on span "Adicionar" at bounding box center [589, 327] width 29 height 8
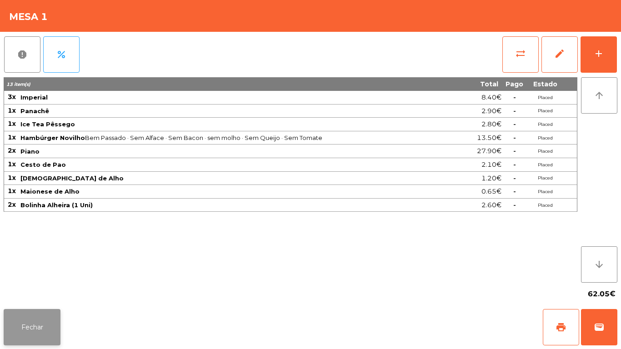
click at [36, 313] on button "Fechar" at bounding box center [32, 327] width 57 height 36
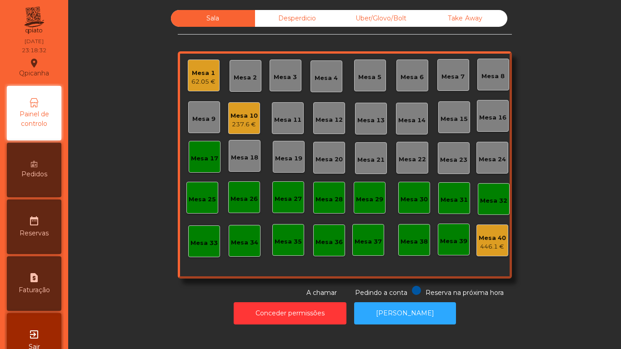
click at [236, 124] on div "237.6 €" at bounding box center [243, 124] width 27 height 9
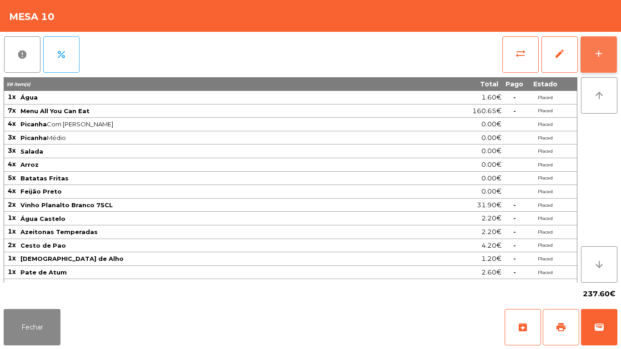
click at [597, 52] on div "add" at bounding box center [598, 53] width 11 height 11
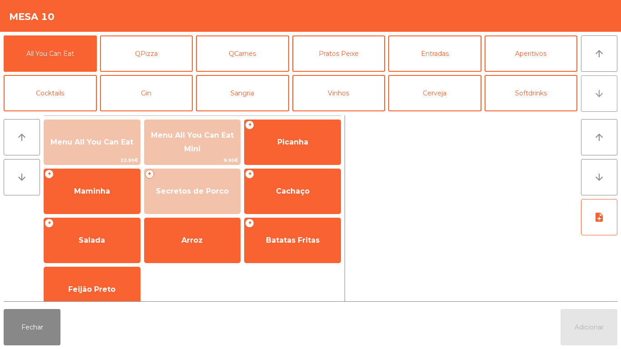
click at [592, 105] on button "arrow_downward" at bounding box center [599, 93] width 36 height 36
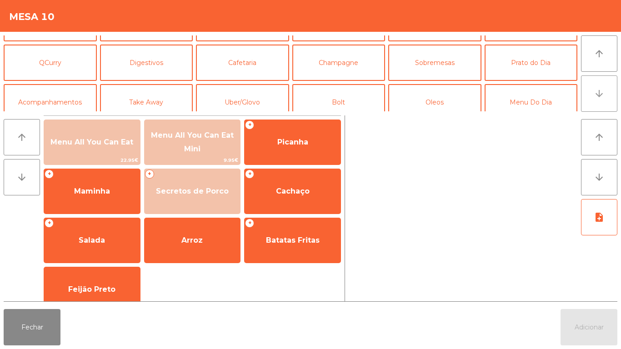
scroll to position [79, 0]
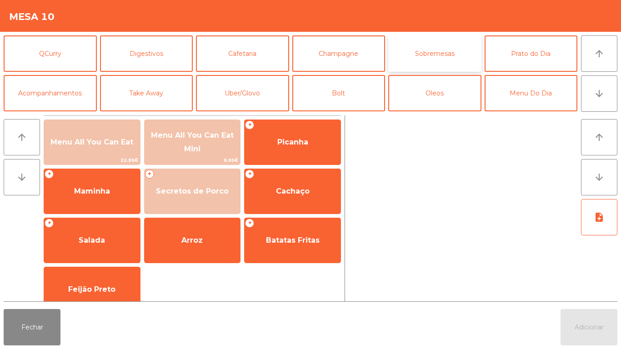
click at [433, 54] on button "Sobremesas" at bounding box center [434, 53] width 93 height 36
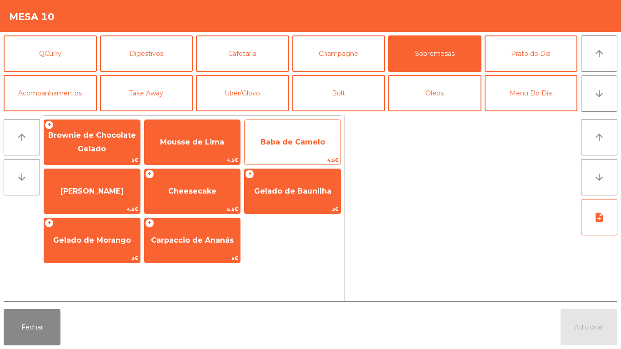
click at [292, 144] on span "Baba de Camelo" at bounding box center [292, 142] width 65 height 9
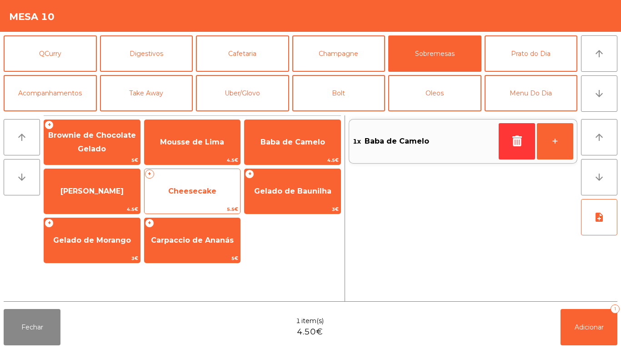
click at [194, 192] on span "Cheesecake" at bounding box center [192, 191] width 48 height 9
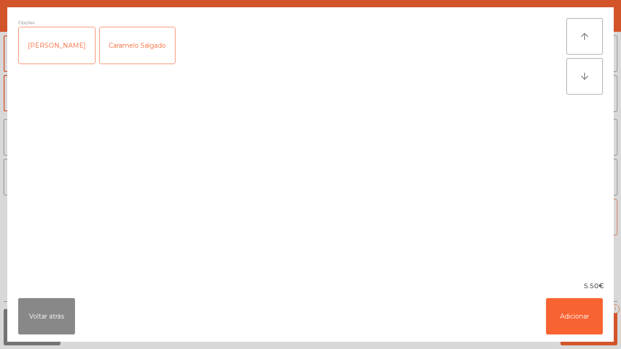
click at [51, 49] on div "[PERSON_NAME]" at bounding box center [57, 45] width 76 height 36
click at [567, 310] on button "Adicionar" at bounding box center [574, 316] width 57 height 36
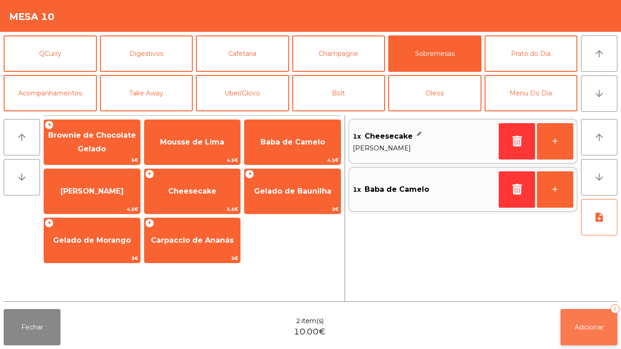
click at [591, 325] on span "Adicionar" at bounding box center [589, 327] width 29 height 8
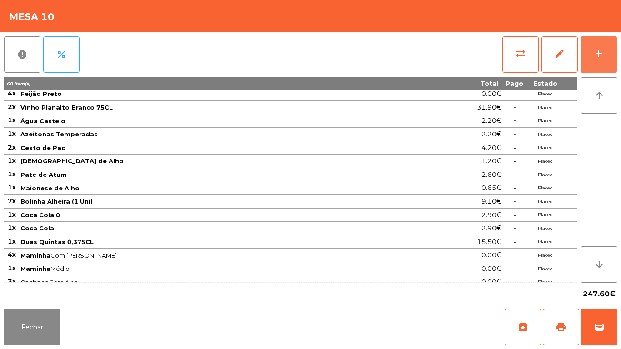
scroll to position [131, 0]
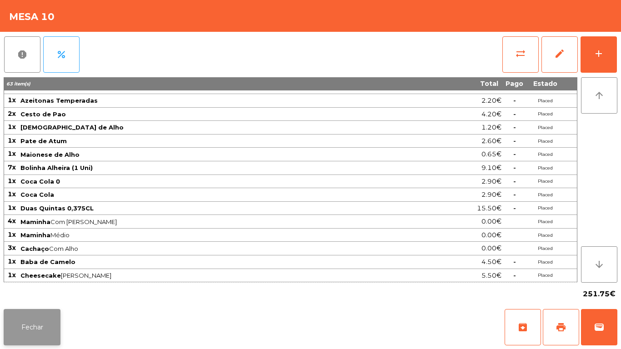
click at [52, 318] on button "Fechar" at bounding box center [32, 327] width 57 height 36
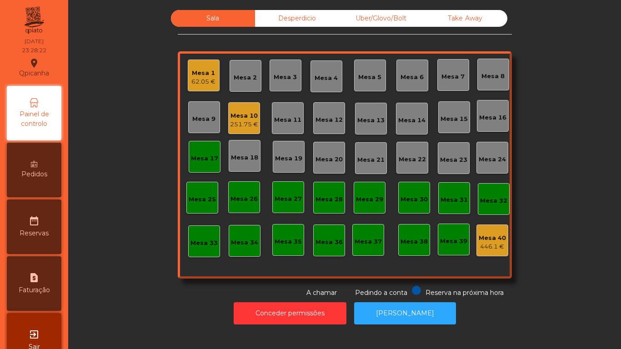
click at [200, 77] on div "Mesa 1" at bounding box center [203, 73] width 24 height 9
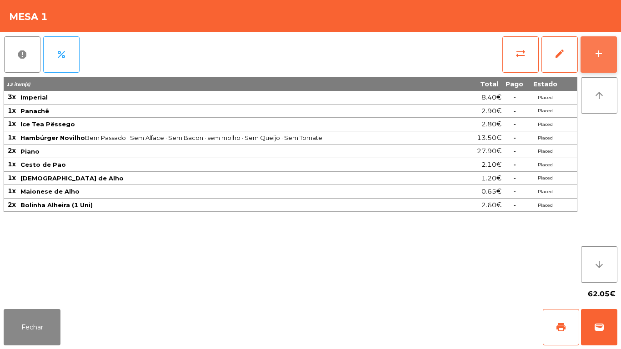
click at [597, 50] on div "add" at bounding box center [598, 53] width 11 height 11
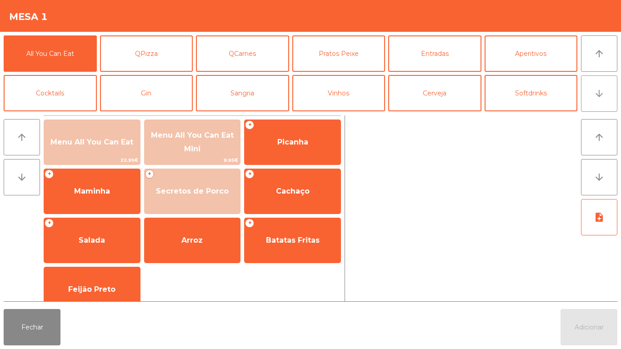
click at [591, 100] on button "arrow_downward" at bounding box center [599, 93] width 36 height 36
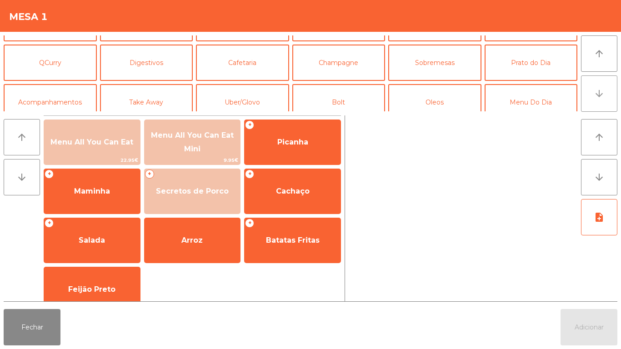
scroll to position [79, 0]
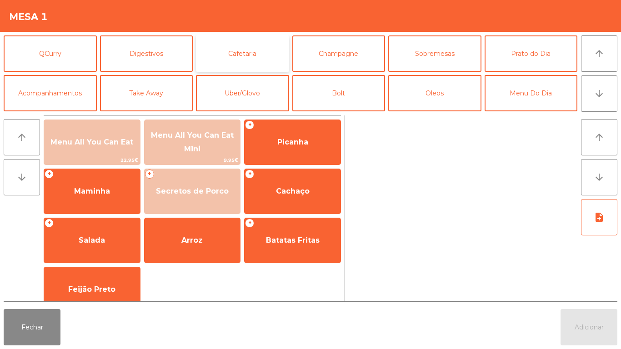
click at [245, 51] on button "Cafetaria" at bounding box center [242, 53] width 93 height 36
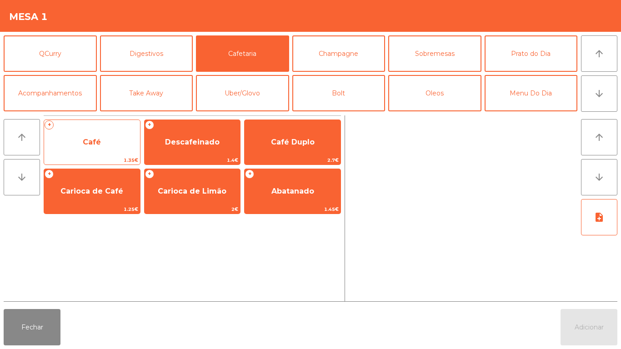
click at [92, 140] on span "Café" at bounding box center [92, 142] width 18 height 9
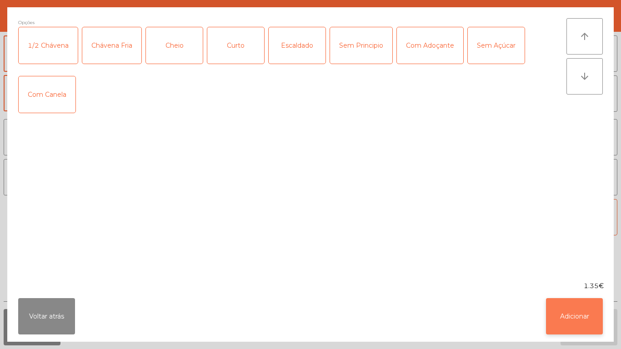
click at [562, 305] on button "Adicionar" at bounding box center [574, 316] width 57 height 36
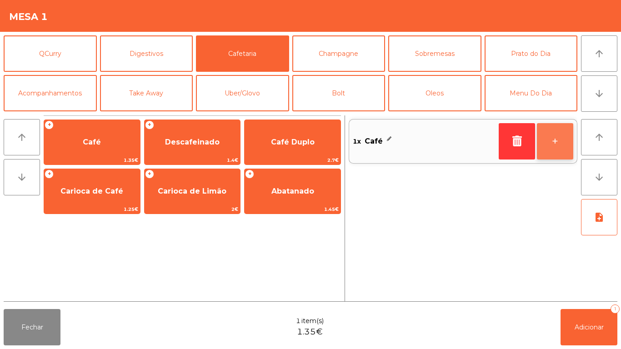
click at [551, 140] on button "+" at bounding box center [555, 141] width 36 height 36
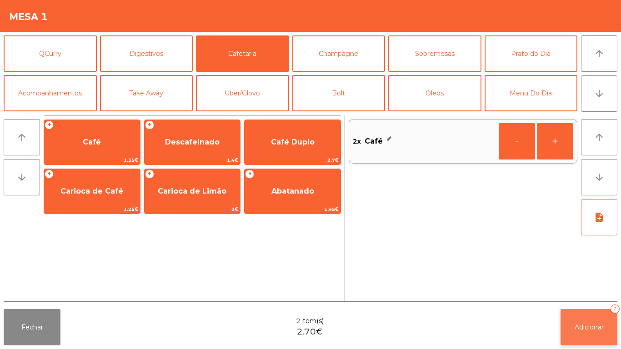
click at [588, 325] on span "Adicionar" at bounding box center [589, 327] width 29 height 8
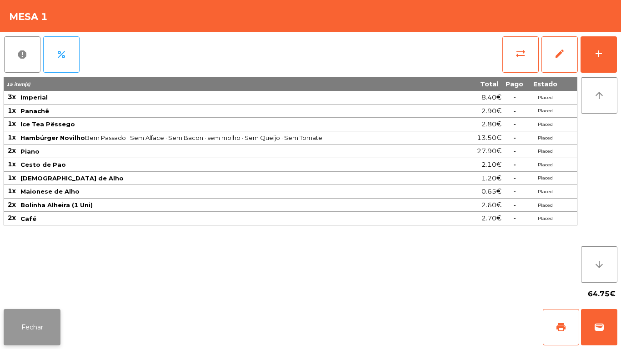
click at [38, 323] on button "Fechar" at bounding box center [32, 327] width 57 height 36
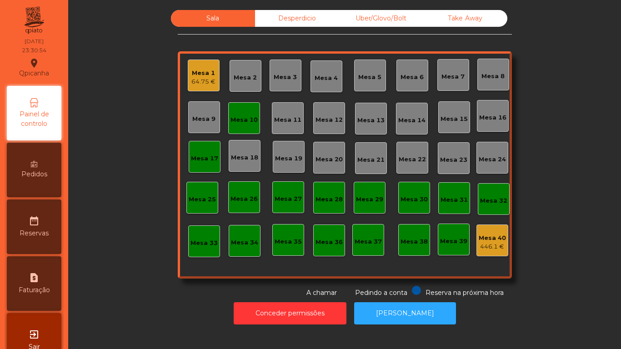
click at [248, 124] on div "Mesa 10" at bounding box center [243, 119] width 27 height 9
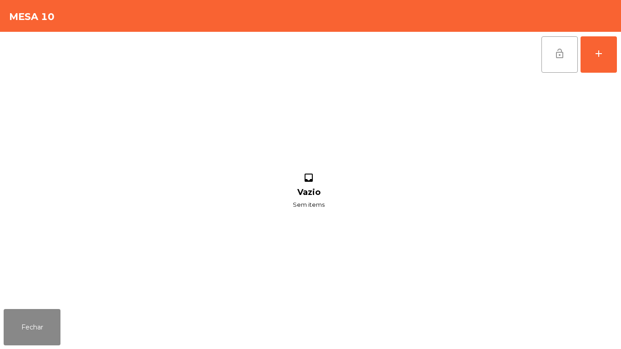
click at [556, 55] on span "lock_open" at bounding box center [559, 53] width 11 height 11
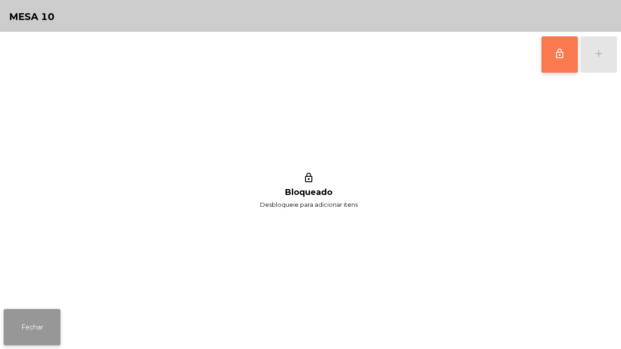
click at [29, 333] on button "Fechar" at bounding box center [32, 327] width 57 height 36
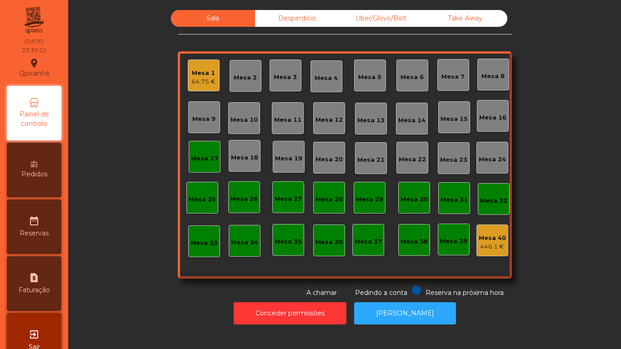
click at [194, 63] on div "Mesa 1 64.75 €" at bounding box center [204, 76] width 32 height 32
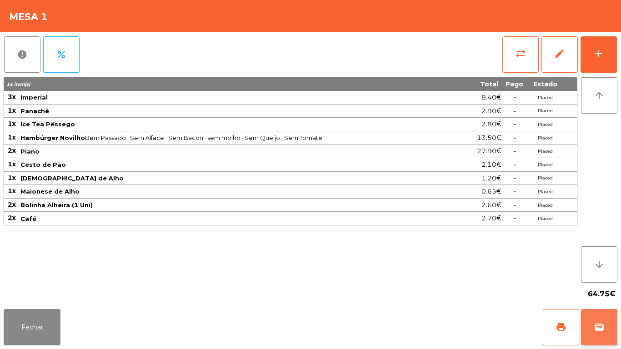
click at [596, 317] on button "wallet" at bounding box center [599, 327] width 36 height 36
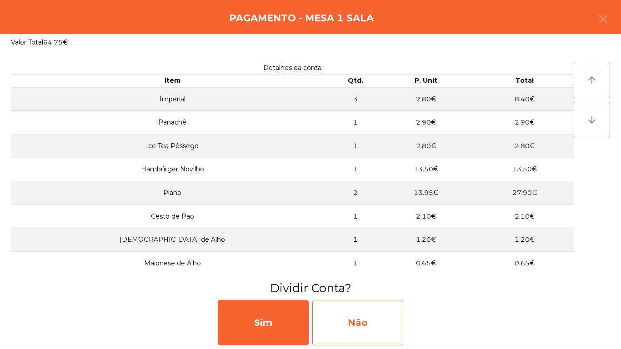
click at [376, 318] on div "Não" at bounding box center [357, 322] width 91 height 45
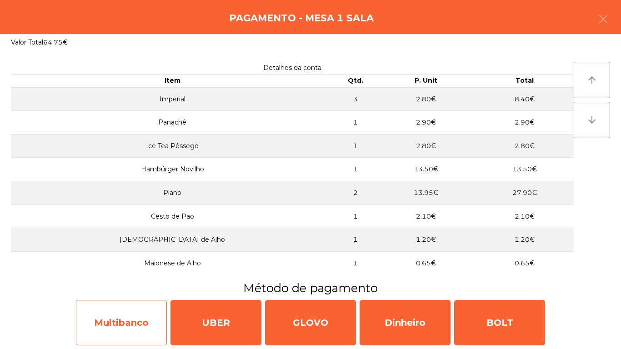
click at [135, 315] on div "Multibanco" at bounding box center [121, 322] width 91 height 45
select select "**"
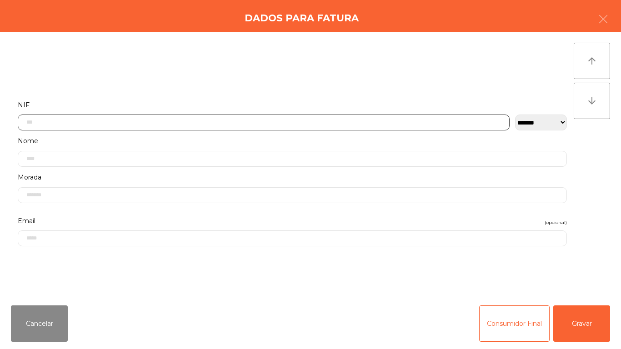
click at [58, 124] on input "text" at bounding box center [264, 123] width 492 height 16
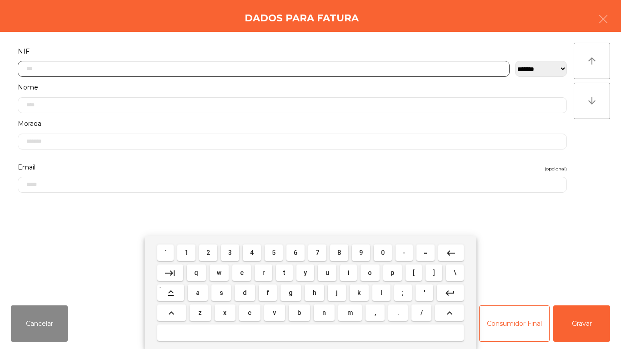
scroll to position [55, 0]
click at [187, 252] on span "1" at bounding box center [187, 252] width 4 height 7
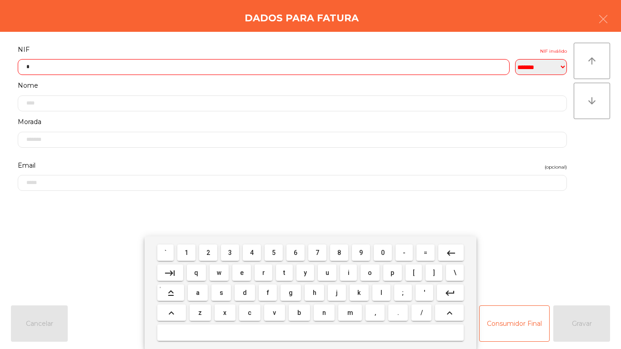
click at [274, 252] on span "5" at bounding box center [274, 252] width 4 height 7
click at [230, 252] on span "3" at bounding box center [230, 252] width 4 height 7
click at [383, 252] on span "0" at bounding box center [383, 252] width 4 height 7
click at [207, 249] on span "2" at bounding box center [208, 252] width 4 height 7
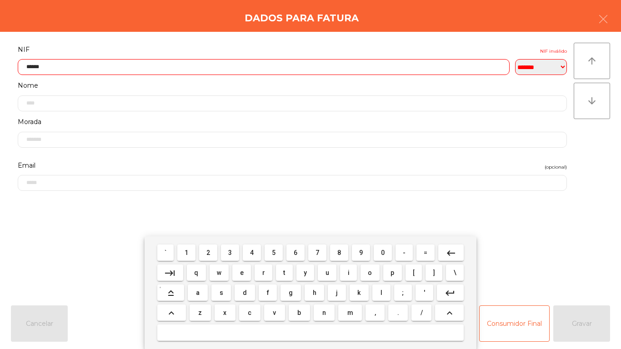
click at [252, 250] on span "4" at bounding box center [252, 252] width 4 height 7
click at [392, 248] on button "0" at bounding box center [383, 253] width 18 height 16
click at [383, 251] on span "0" at bounding box center [383, 252] width 4 height 7
type input "*********"
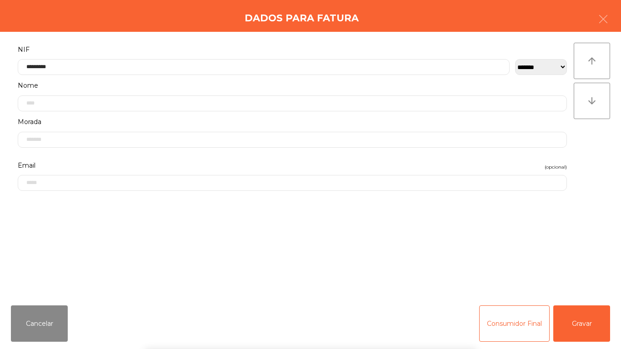
click at [589, 318] on div "` 1 2 3 4 5 6 7 8 9 0 - = keyboard_backspace keyboard_tab q w e r t y u i o p […" at bounding box center [310, 292] width 621 height 113
click at [585, 319] on button "Gravar" at bounding box center [581, 324] width 57 height 36
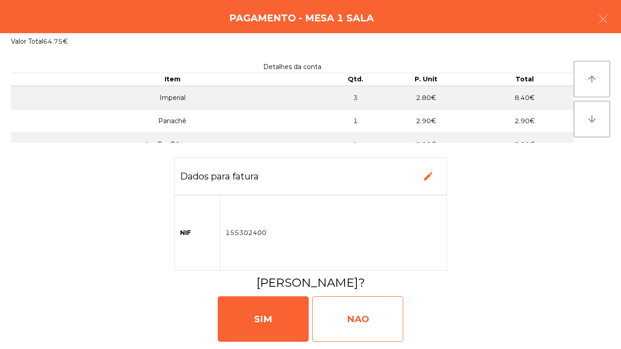
click at [365, 320] on div "NAO" at bounding box center [357, 318] width 91 height 45
